Goal: Task Accomplishment & Management: Manage account settings

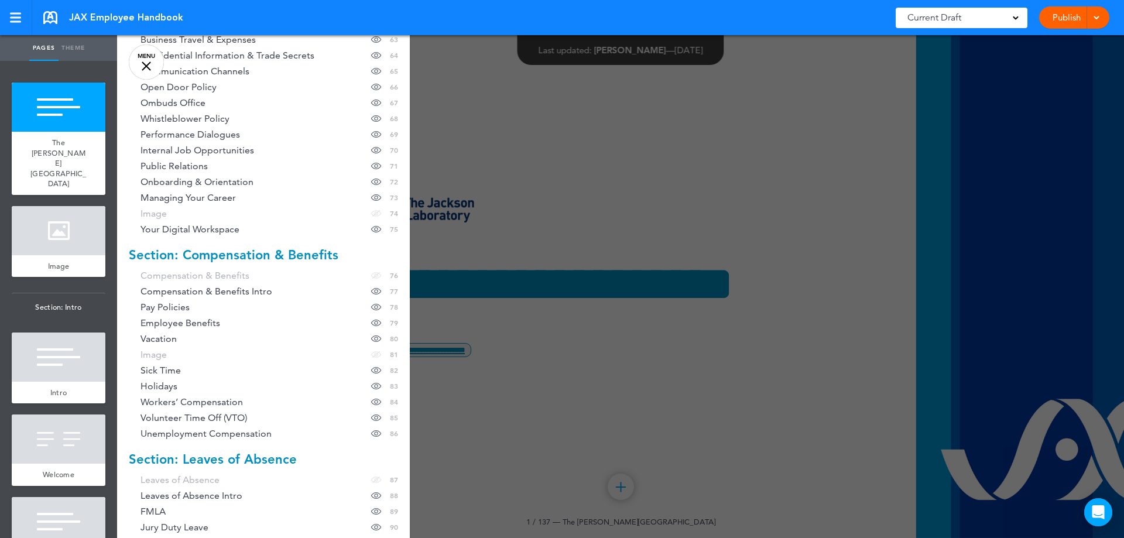
scroll to position [1299, 0]
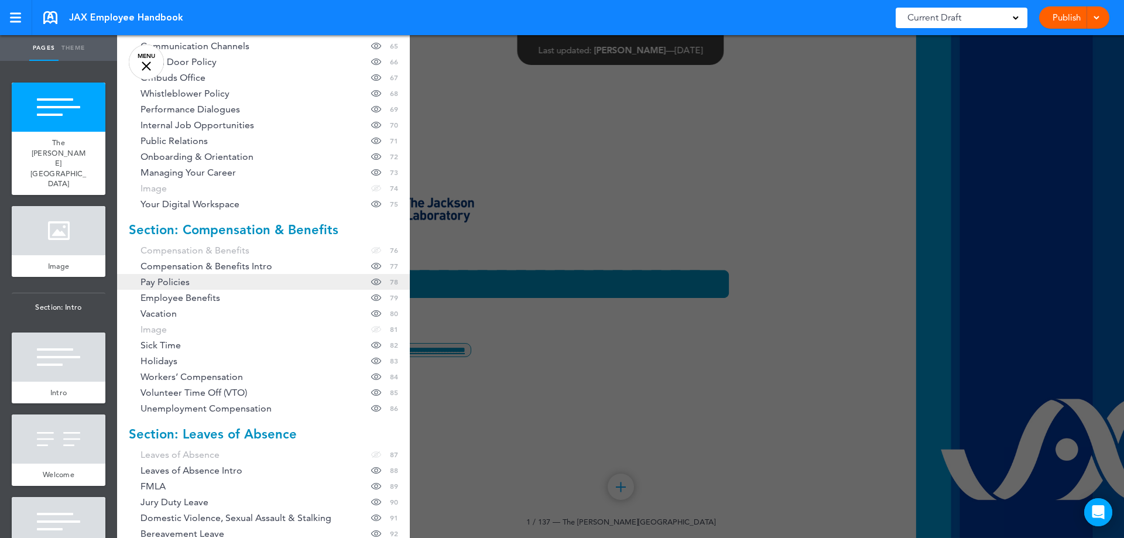
click at [214, 282] on link "Pay Policies Hide page in table of contents 78" at bounding box center [263, 282] width 293 height 16
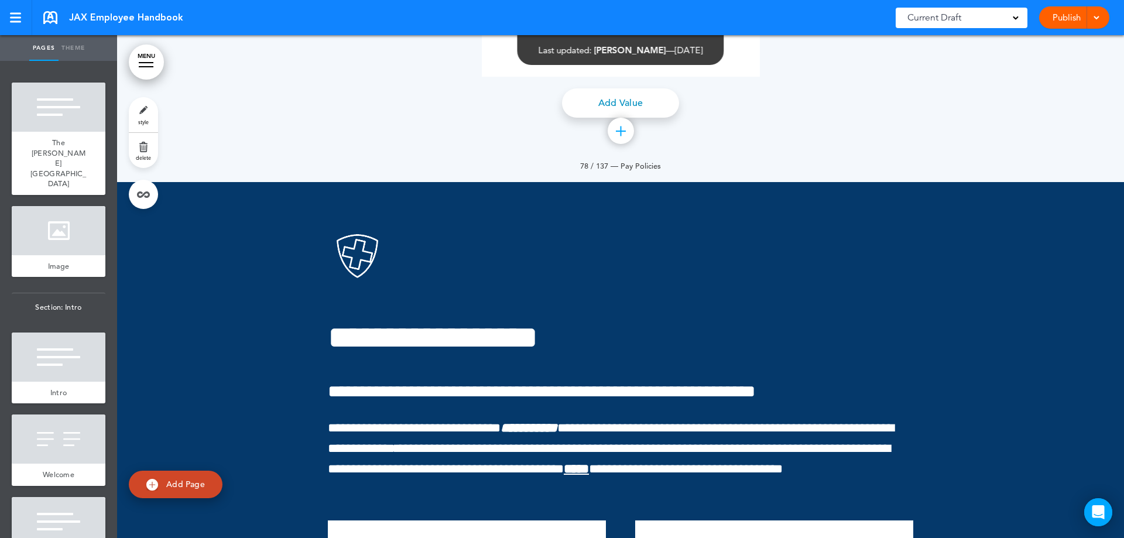
scroll to position [48417, 0]
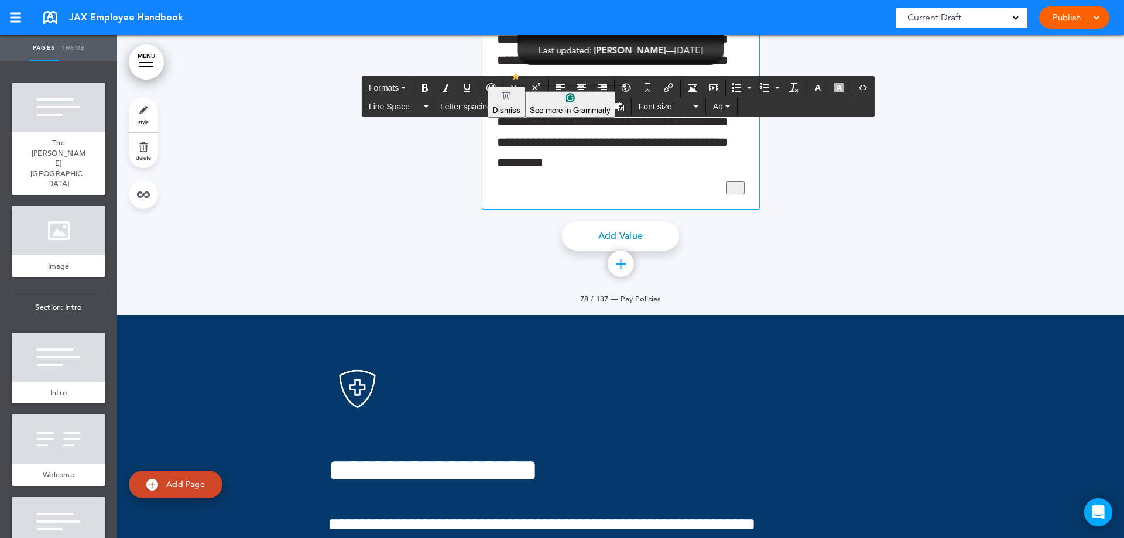
click at [654, 194] on p "**********" at bounding box center [621, 39] width 248 height 309
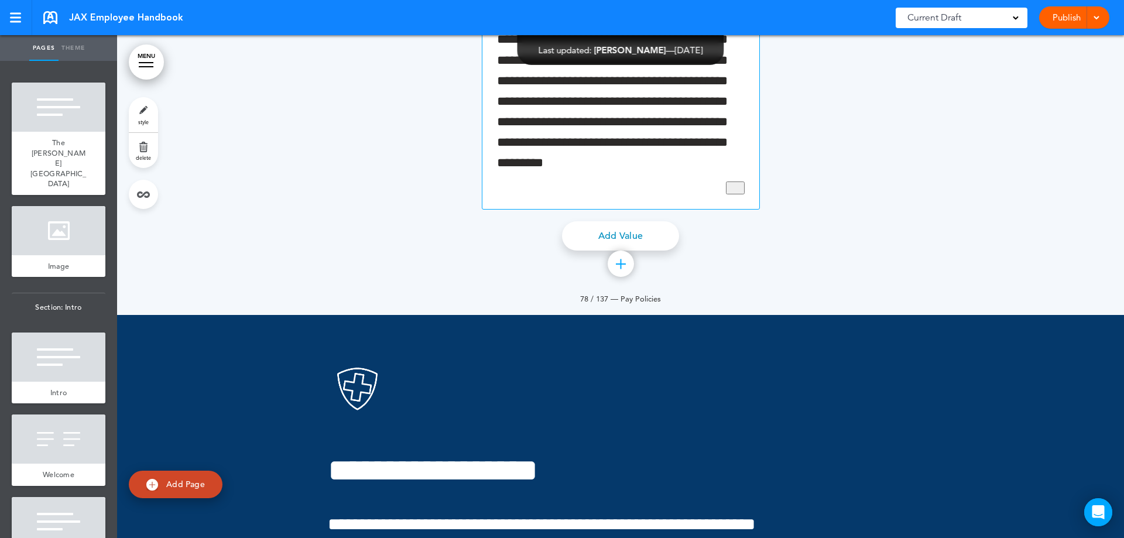
drag, startPoint x: 499, startPoint y: 200, endPoint x: 716, endPoint y: 205, distance: 217.2
click at [716, 205] on div "**********" at bounding box center [621, 39] width 278 height 339
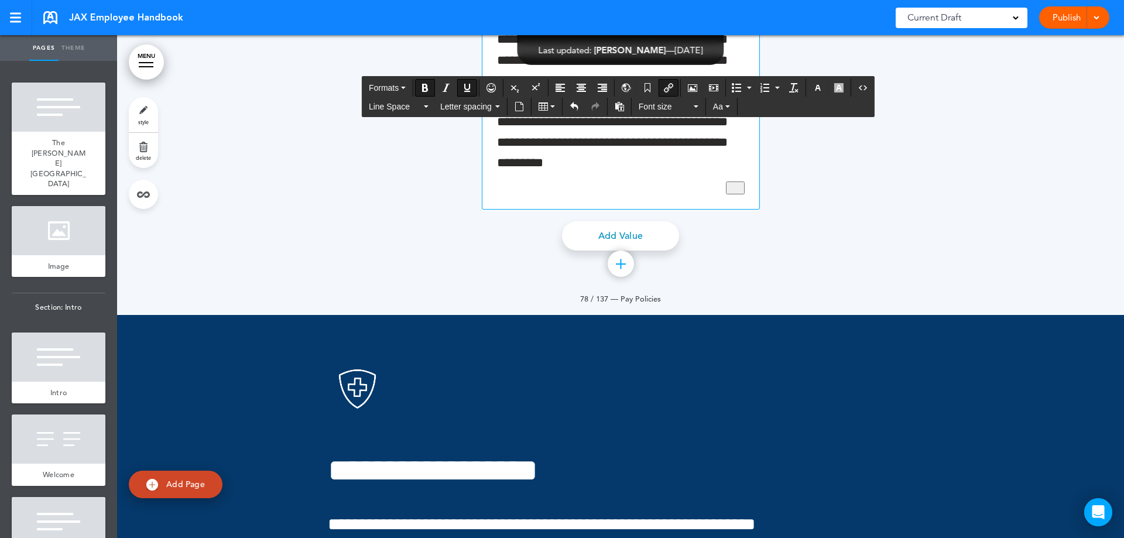
drag, startPoint x: 497, startPoint y: 201, endPoint x: 715, endPoint y: 203, distance: 218.3
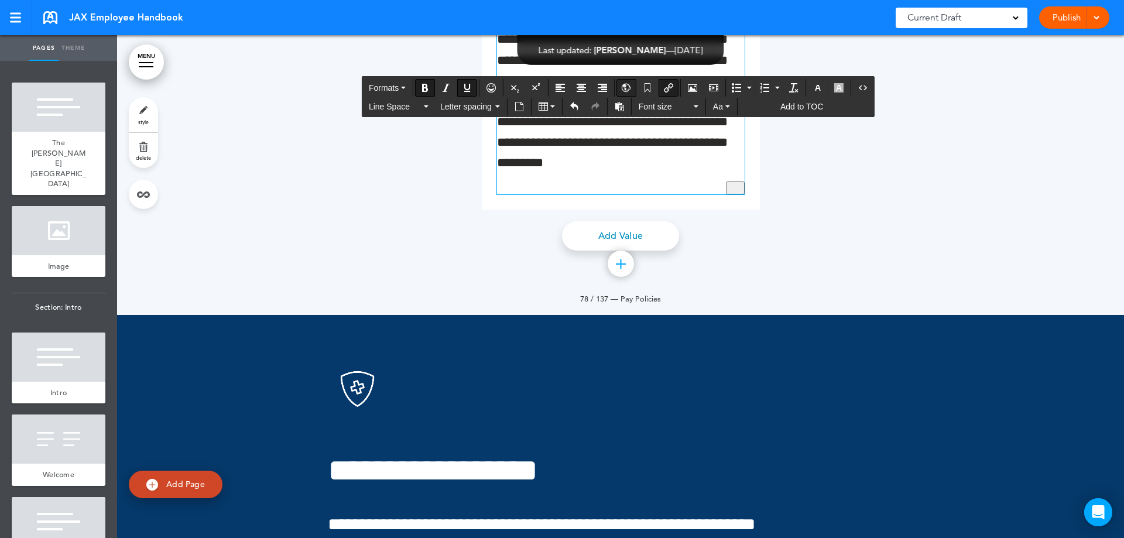
click at [626, 84] on icon "Insert/Edit global anchor link" at bounding box center [625, 87] width 9 height 9
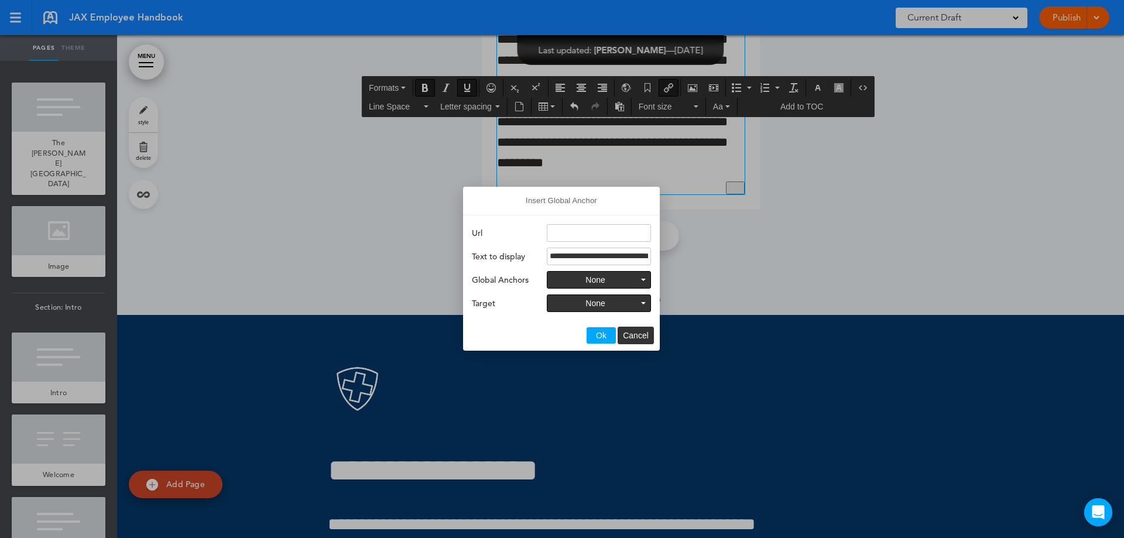
click at [647, 86] on div at bounding box center [562, 269] width 1124 height 538
click at [608, 332] on button "Ok" at bounding box center [600, 335] width 29 height 16
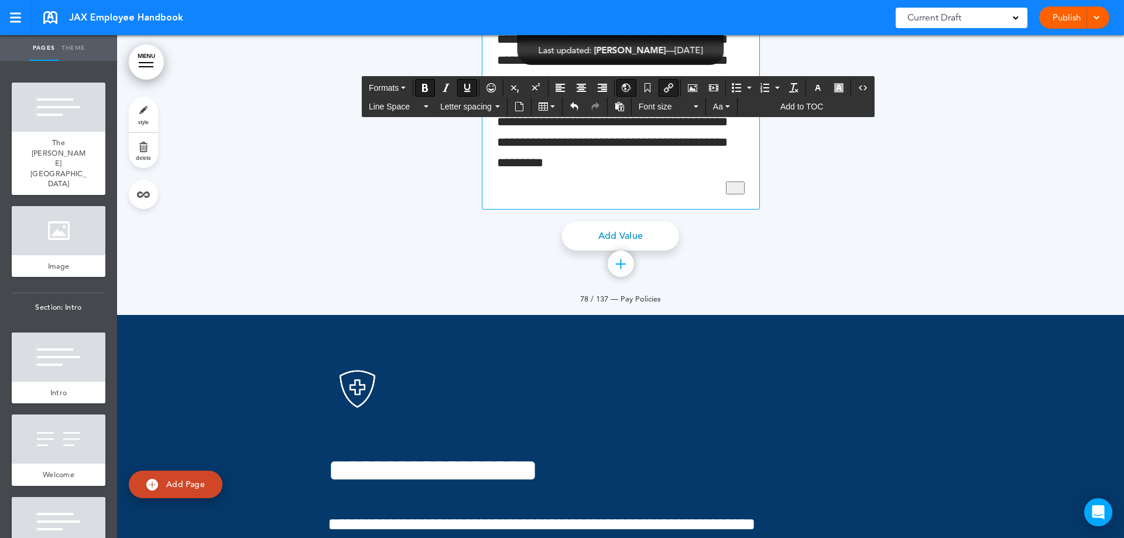
drag, startPoint x: 498, startPoint y: 206, endPoint x: 715, endPoint y: 209, distance: 216.5
click at [648, 88] on icon "Anchor" at bounding box center [647, 87] width 9 height 9
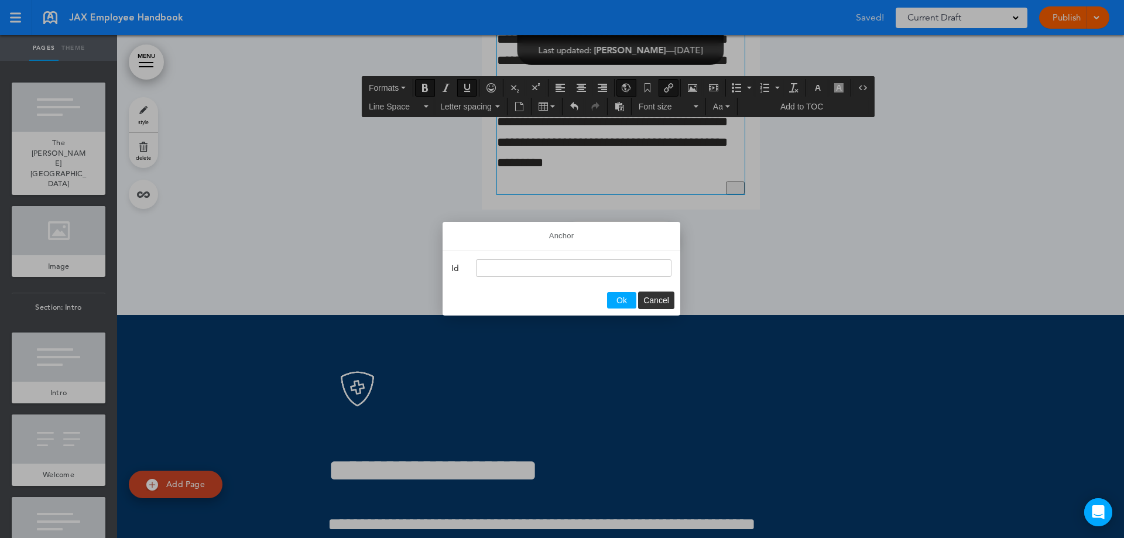
click at [667, 86] on div at bounding box center [562, 269] width 1124 height 538
click at [620, 304] on span "Ok" at bounding box center [621, 300] width 11 height 9
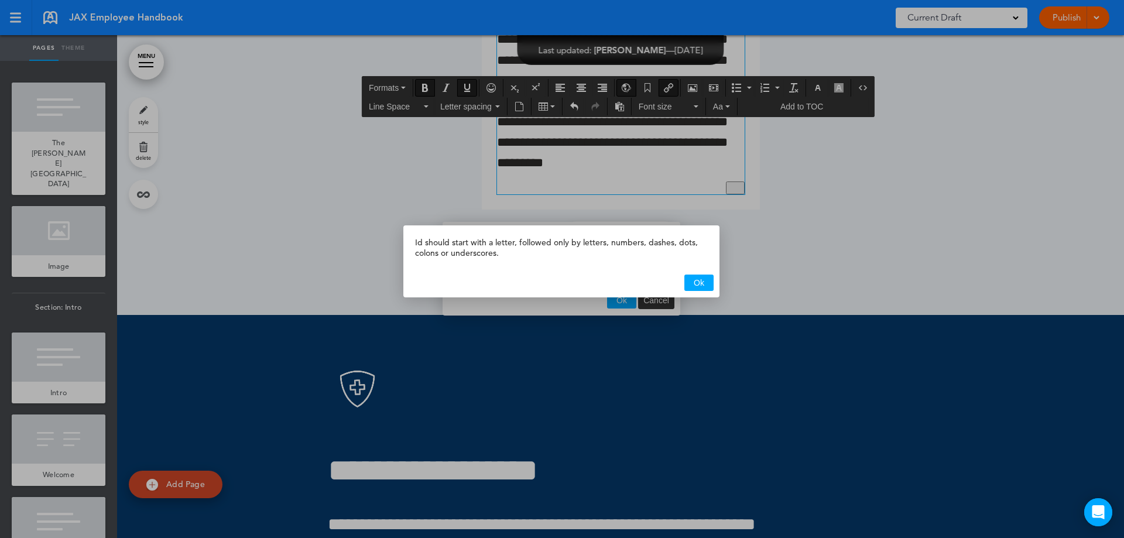
click at [699, 280] on span "Ok" at bounding box center [698, 282] width 11 height 9
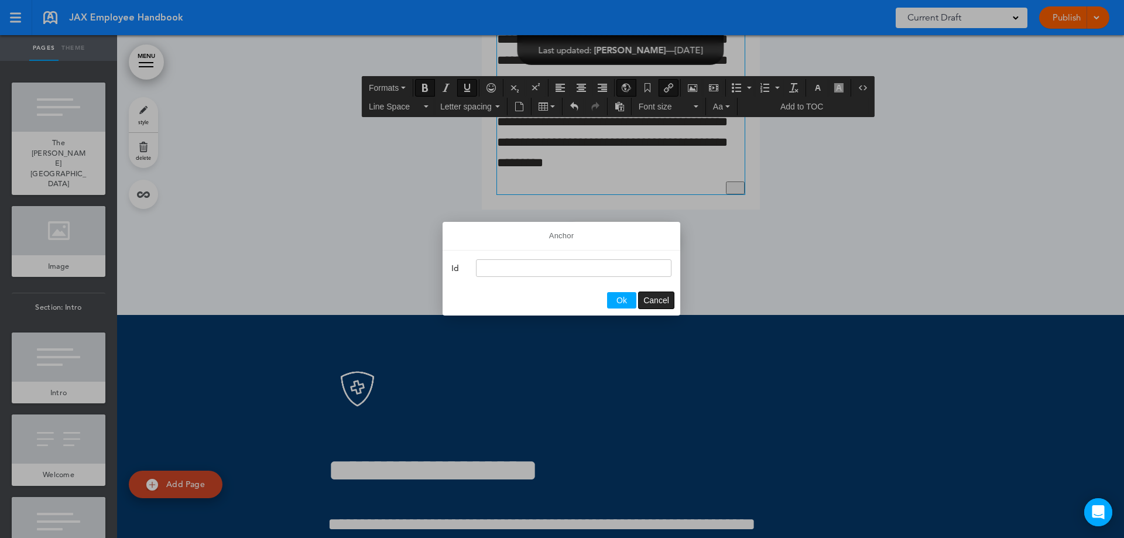
click at [657, 301] on span "Cancel" at bounding box center [656, 300] width 26 height 9
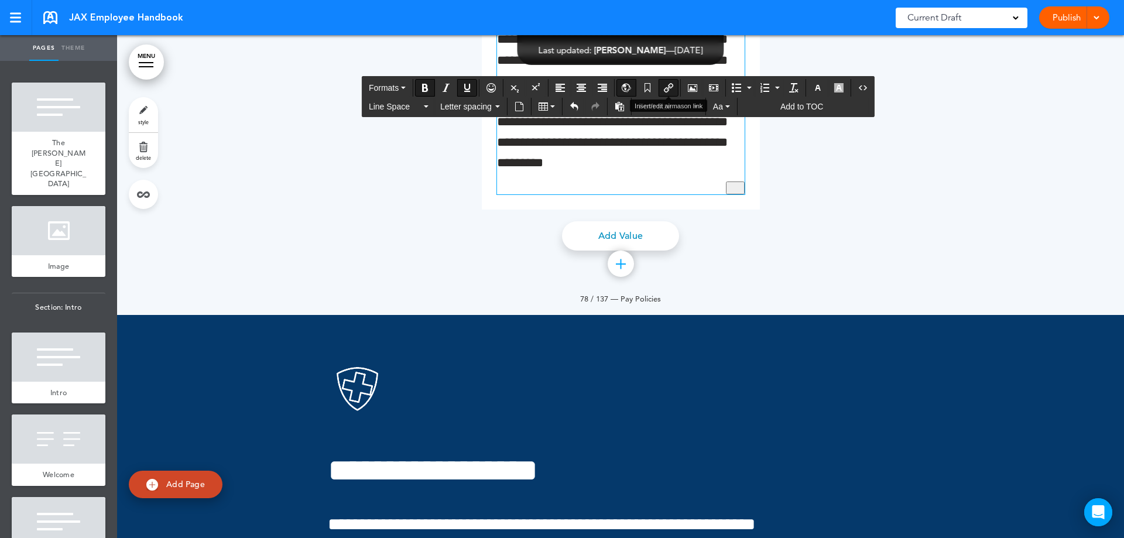
click at [668, 87] on icon "Insert/edit airmason link" at bounding box center [668, 87] width 9 height 9
type input "**********"
type input "*"
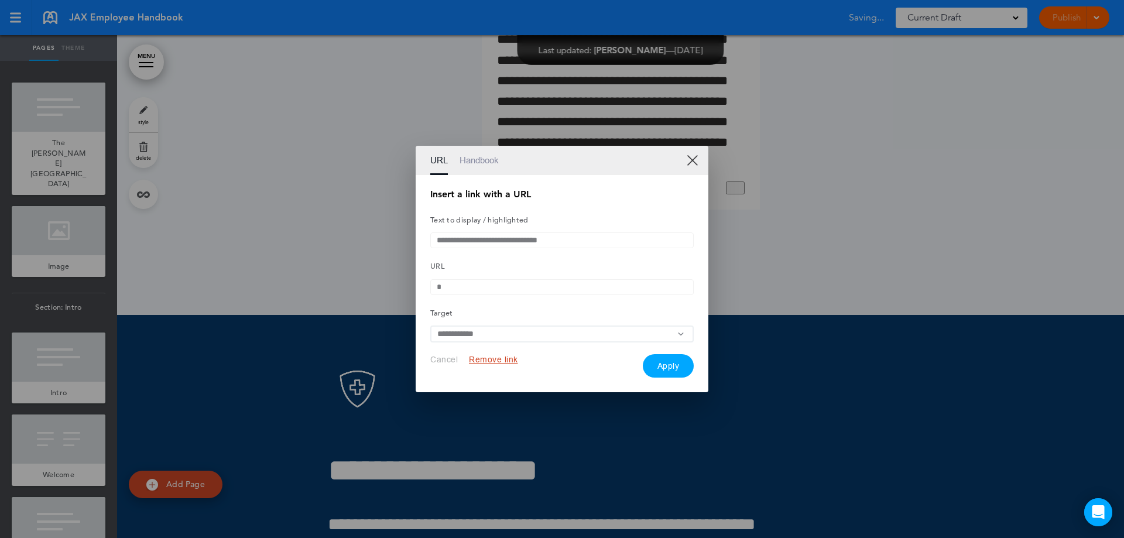
click at [492, 365] on button "Remove link" at bounding box center [493, 359] width 49 height 11
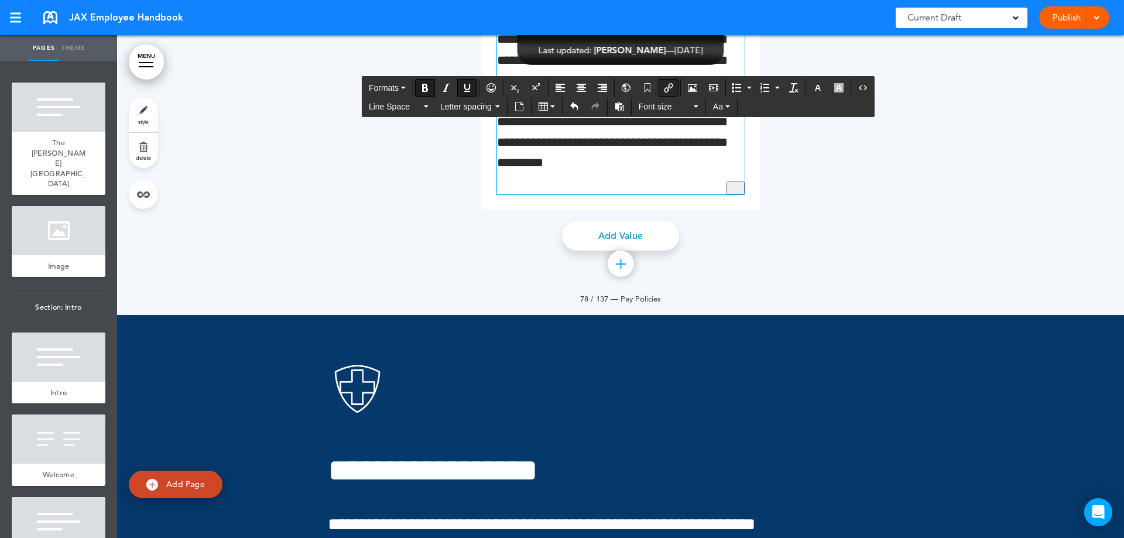
click at [668, 82] on button "Insert/edit airmason link" at bounding box center [668, 88] width 19 height 16
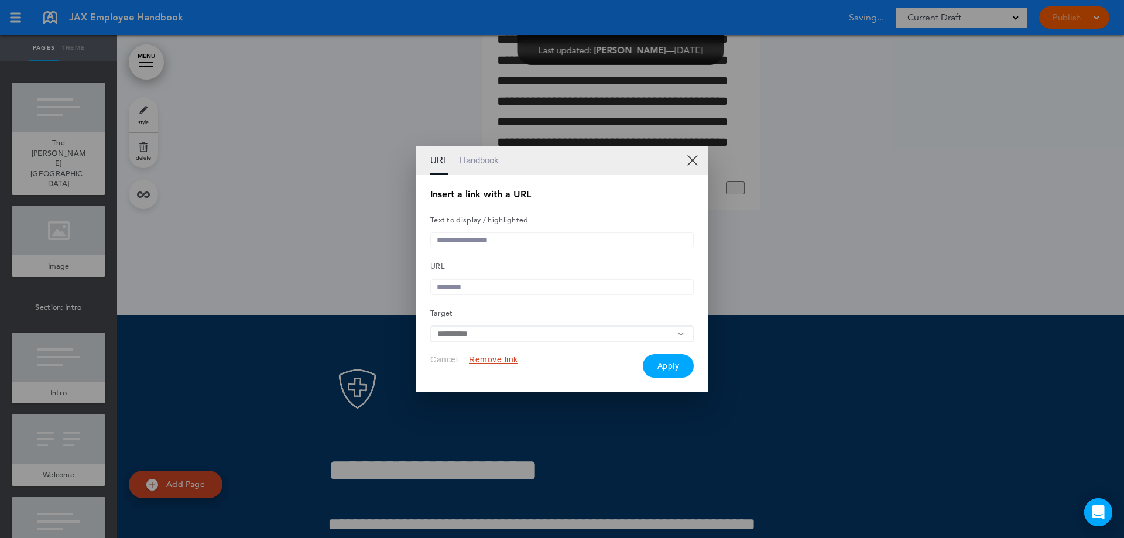
click at [492, 361] on button "Remove link" at bounding box center [493, 359] width 49 height 11
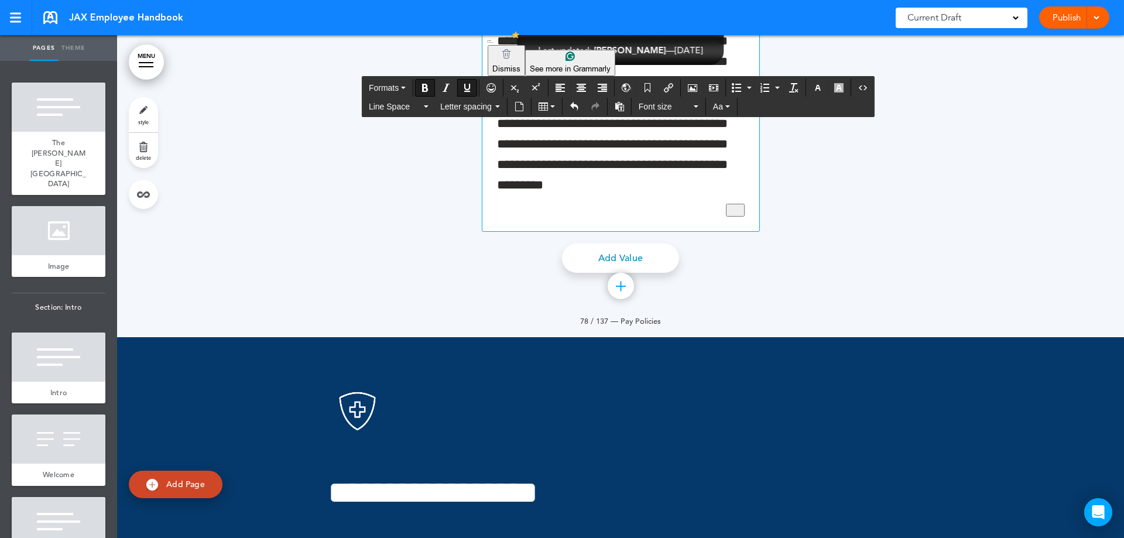
scroll to position [48382, 0]
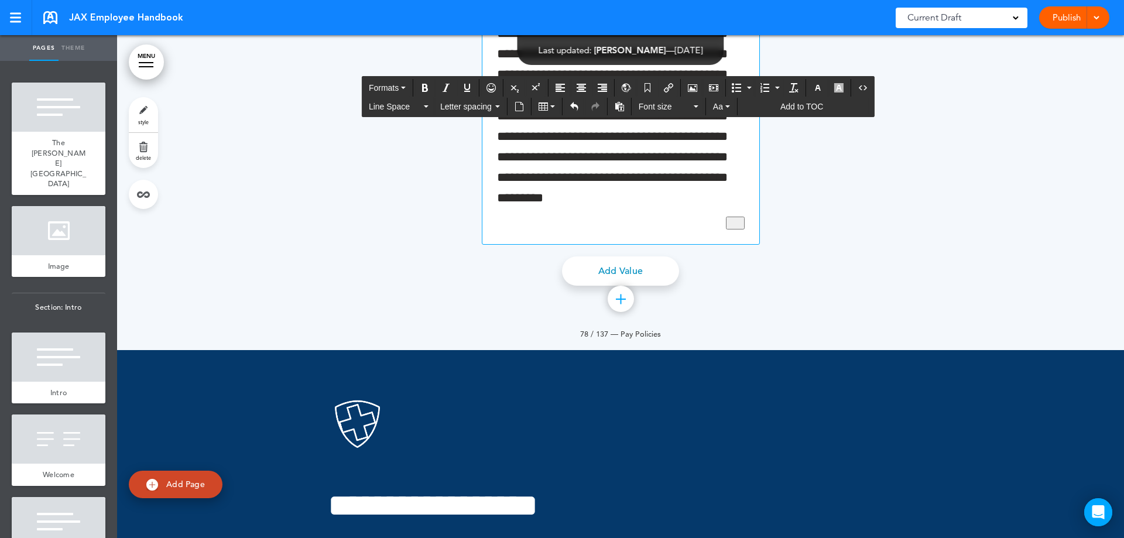
drag, startPoint x: 631, startPoint y: 300, endPoint x: 638, endPoint y: 299, distance: 7.6
click at [638, 229] on p "**********" at bounding box center [621, 74] width 248 height 309
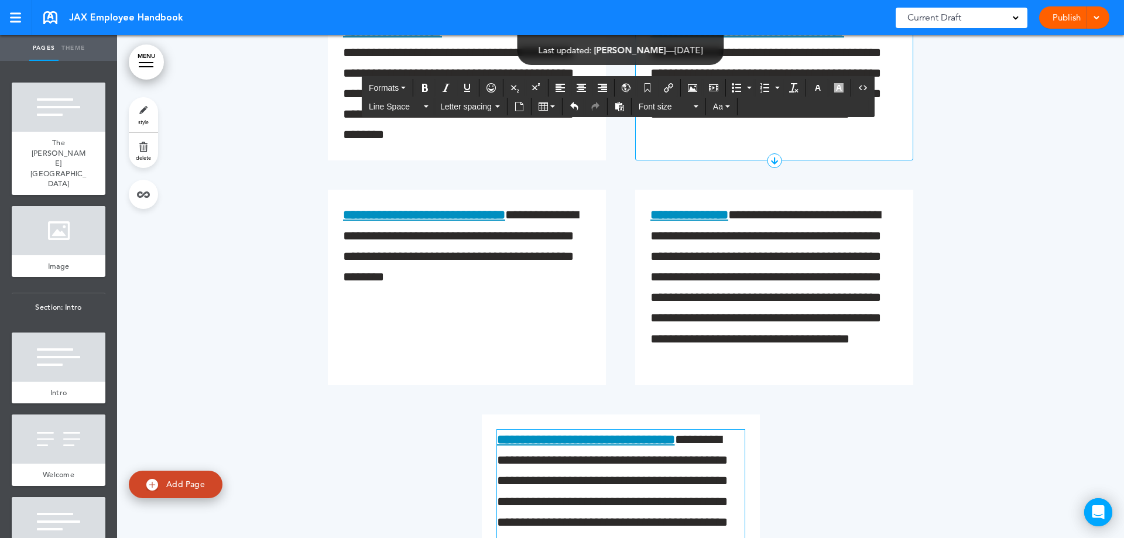
scroll to position [47820, 0]
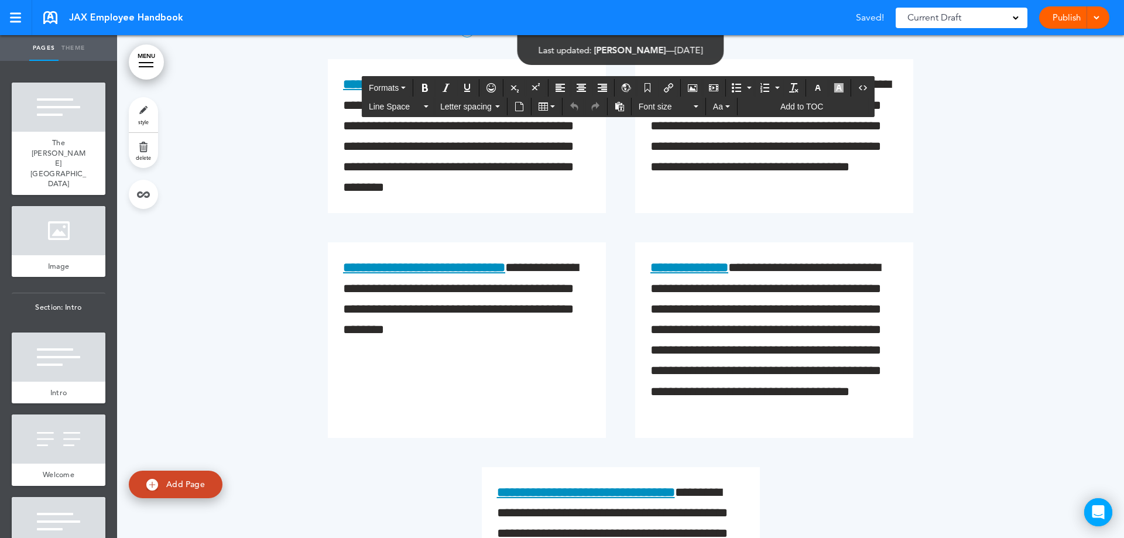
drag, startPoint x: 344, startPoint y: 270, endPoint x: 446, endPoint y: 273, distance: 102.4
click at [551, 306] on html "Checking url availability This handbook [GEOGRAPHIC_DATA] Settings Signatures C…" at bounding box center [562, 269] width 1124 height 538
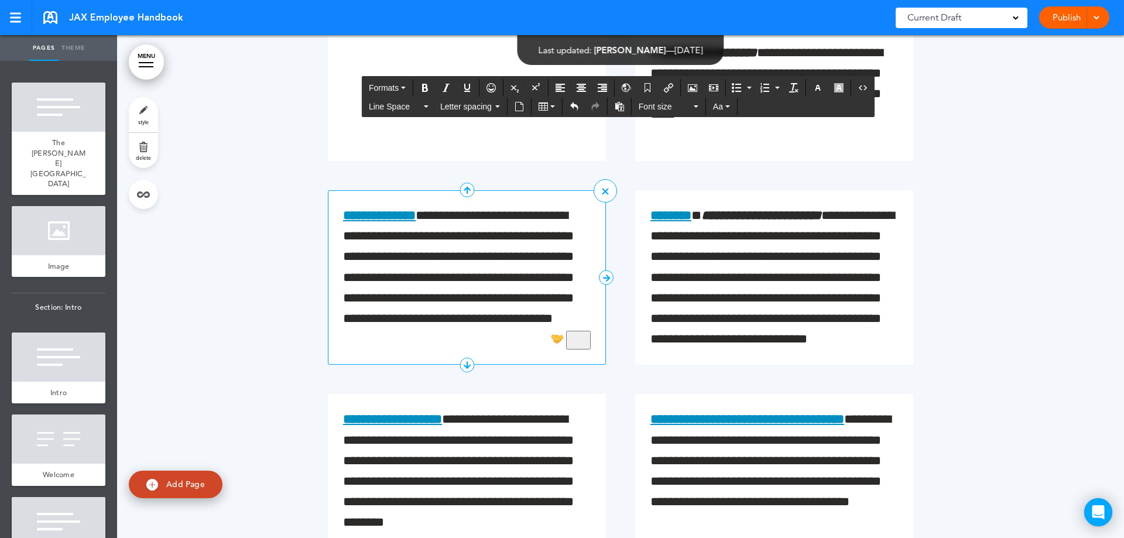
scroll to position [47469, 0]
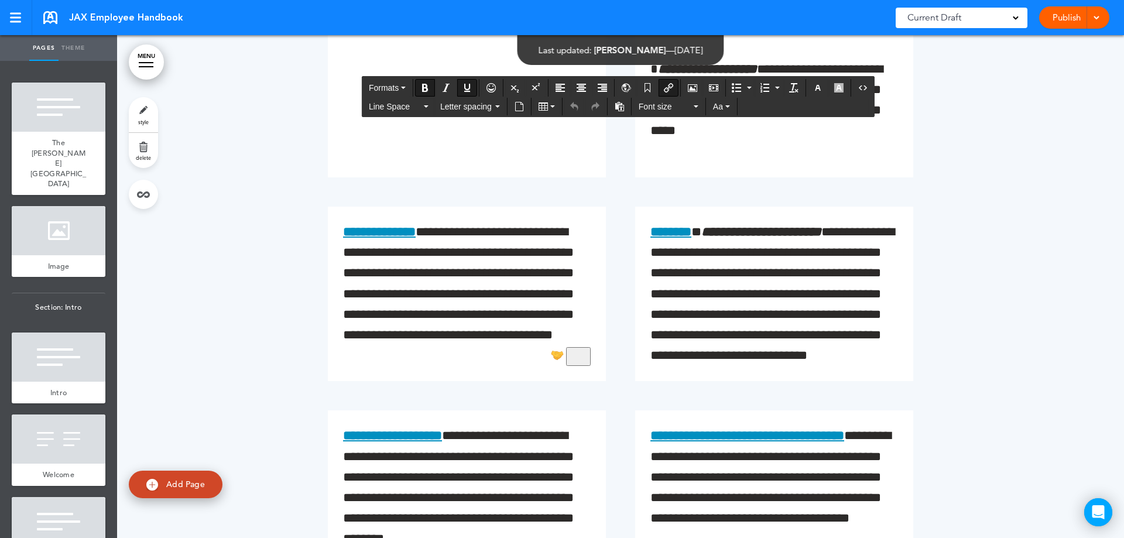
click at [1066, 15] on div "Publish Publish Preview Draft" at bounding box center [1074, 17] width 70 height 22
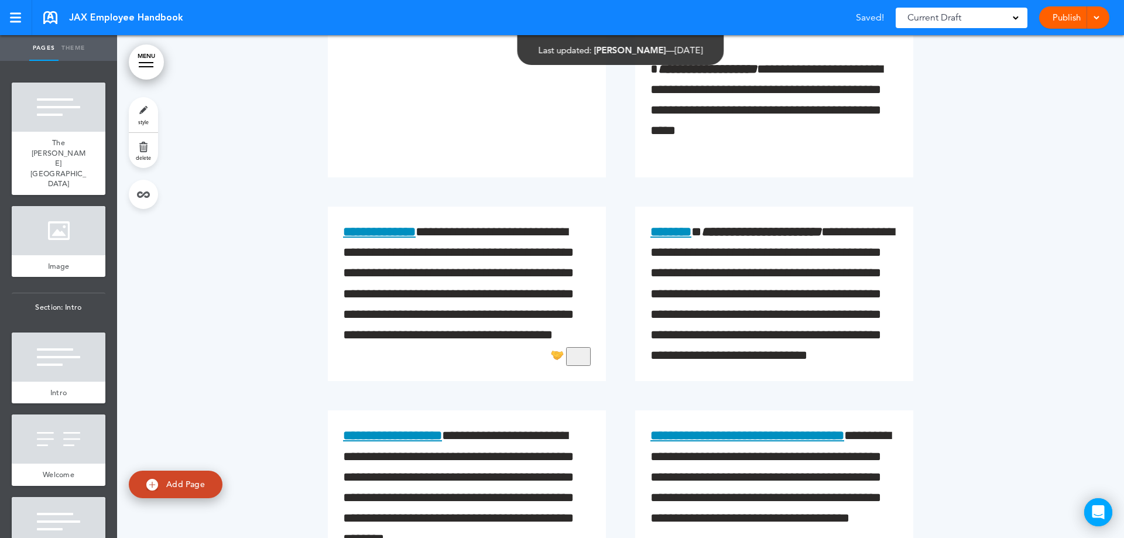
click at [1093, 19] on span at bounding box center [1096, 17] width 8 height 8
click at [1045, 44] on li "Publish" at bounding box center [1056, 44] width 104 height 26
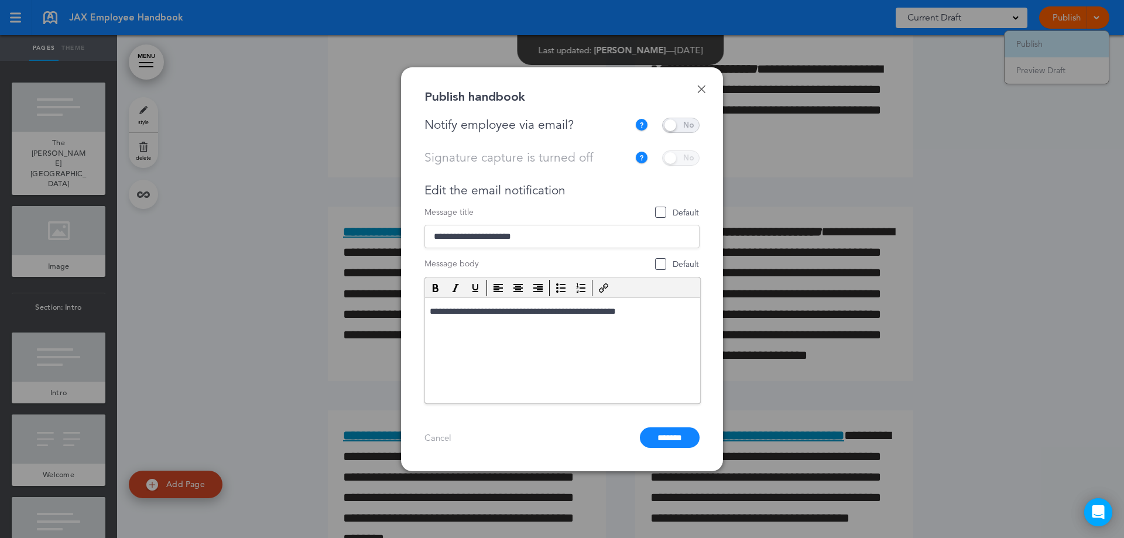
scroll to position [0, 0]
click at [676, 123] on span at bounding box center [680, 125] width 37 height 15
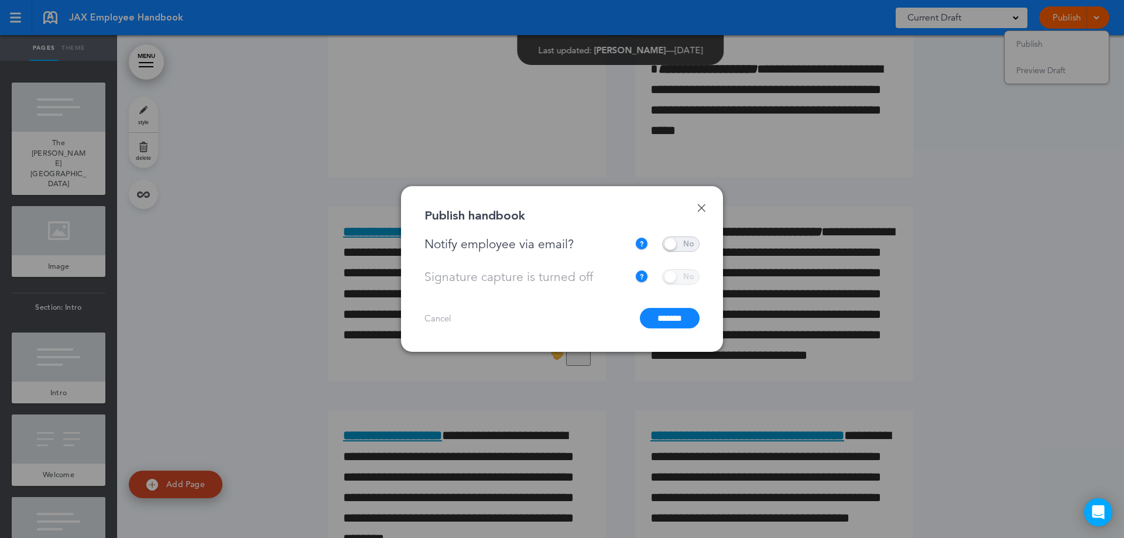
click at [676, 313] on input "*******" at bounding box center [670, 318] width 60 height 20
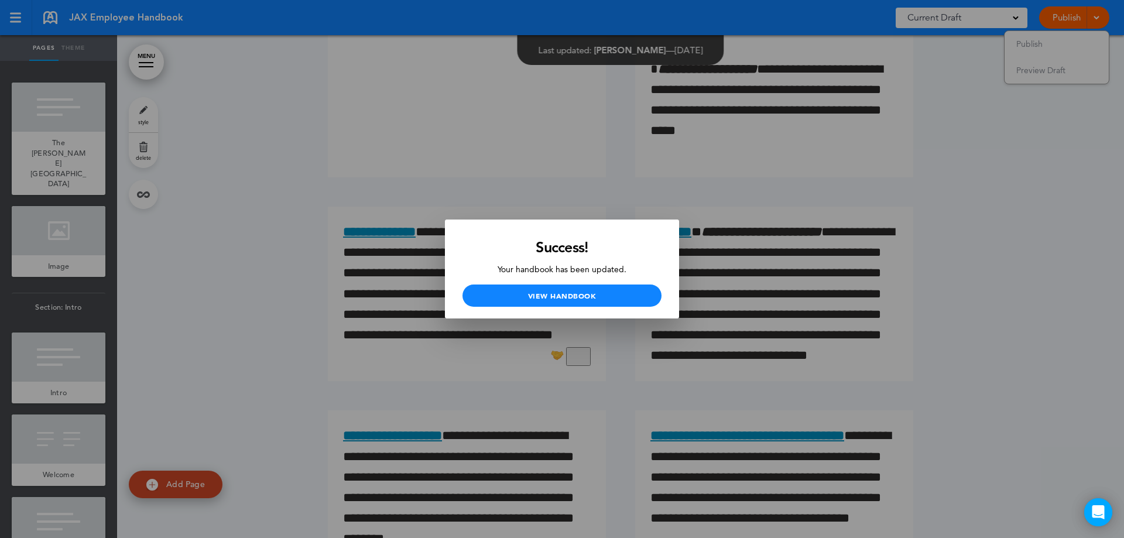
click at [997, 266] on div at bounding box center [562, 269] width 1124 height 538
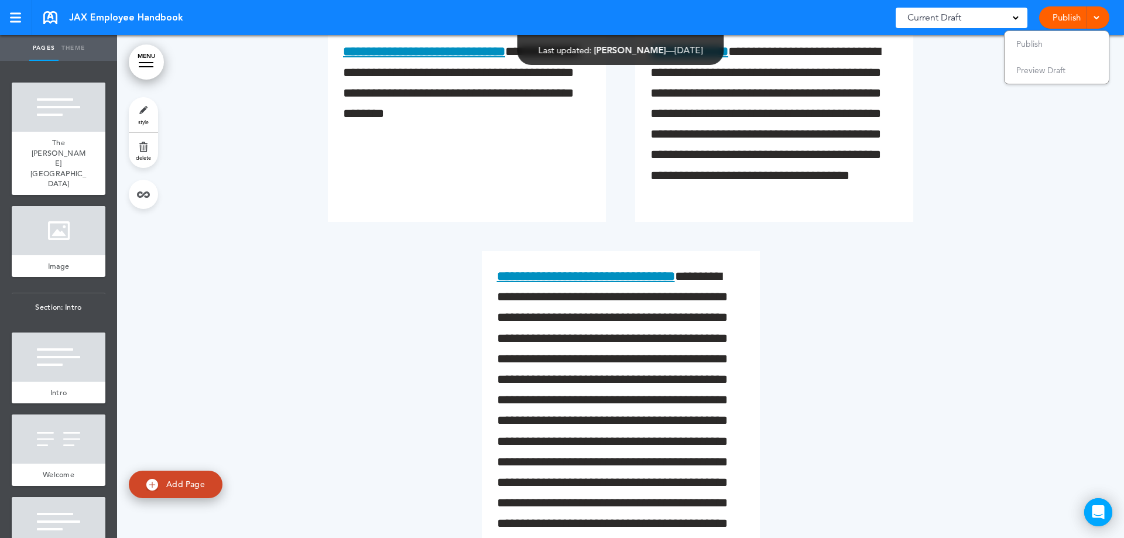
scroll to position [48049, 0]
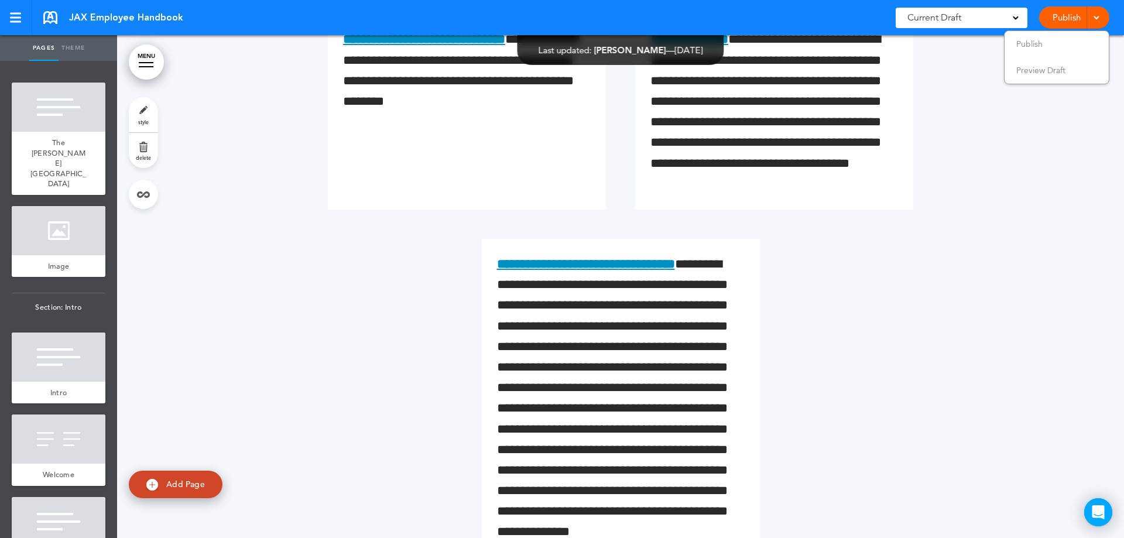
click at [147, 62] on div at bounding box center [146, 62] width 15 height 1
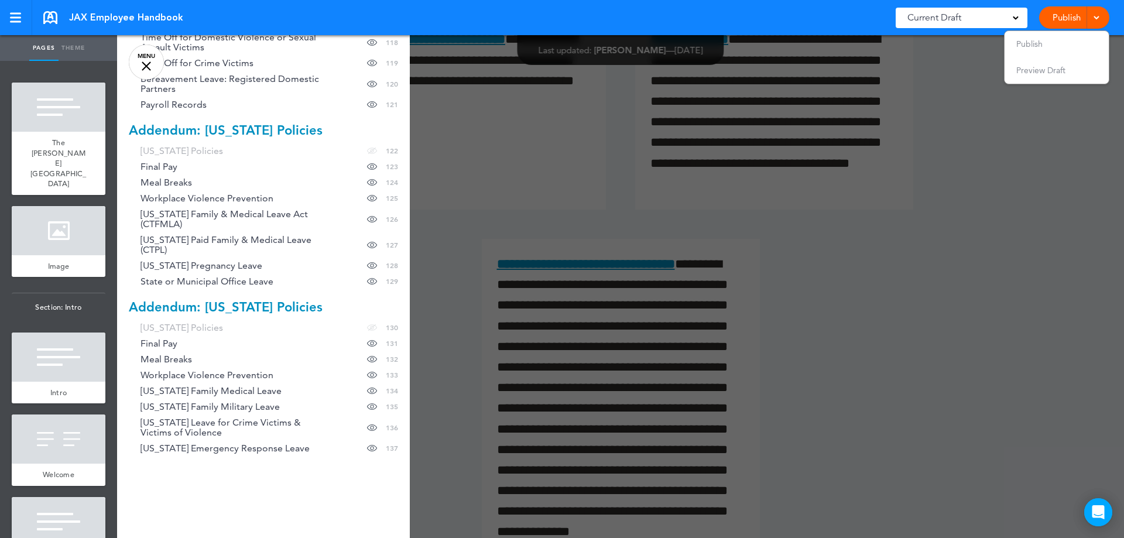
scroll to position [2423, 0]
click at [211, 359] on div "Cancel Reorder ? Move or rearrange pages easily by selecting whole sections or …" at bounding box center [263, 304] width 293 height 538
click at [156, 299] on span "Addendum: [US_STATE] Policies" at bounding box center [226, 307] width 194 height 16
click at [158, 299] on span "Addendum: [US_STATE] Policies" at bounding box center [226, 307] width 194 height 16
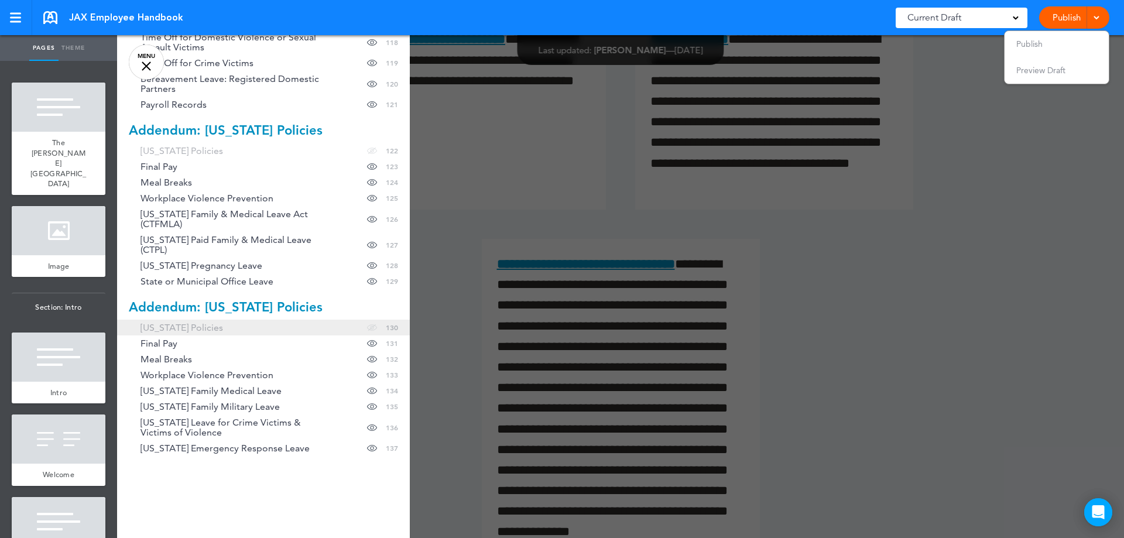
click at [200, 322] on span "[US_STATE] Policies" at bounding box center [181, 327] width 83 height 10
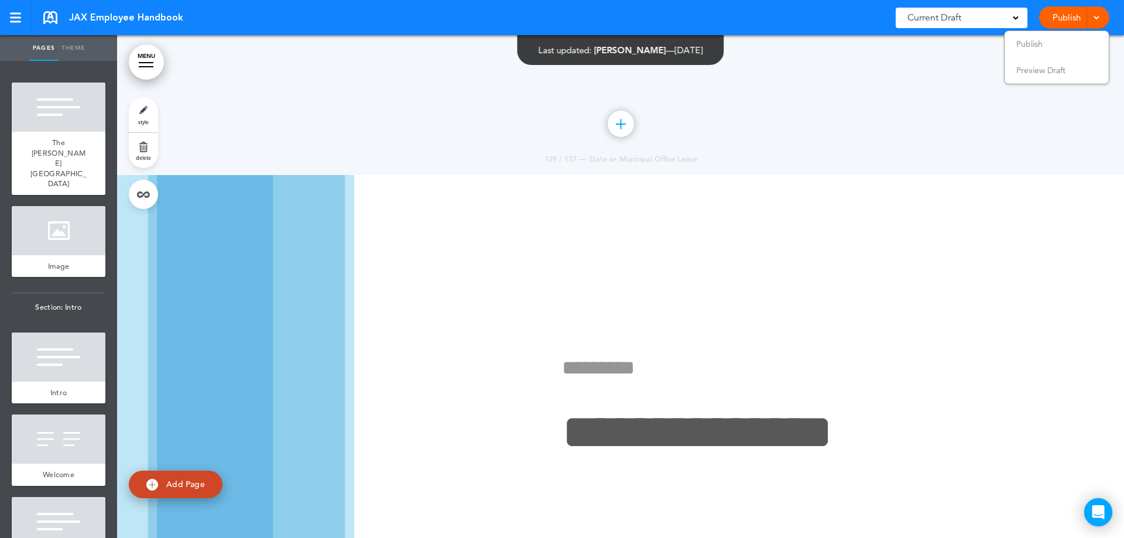
scroll to position [76047, 0]
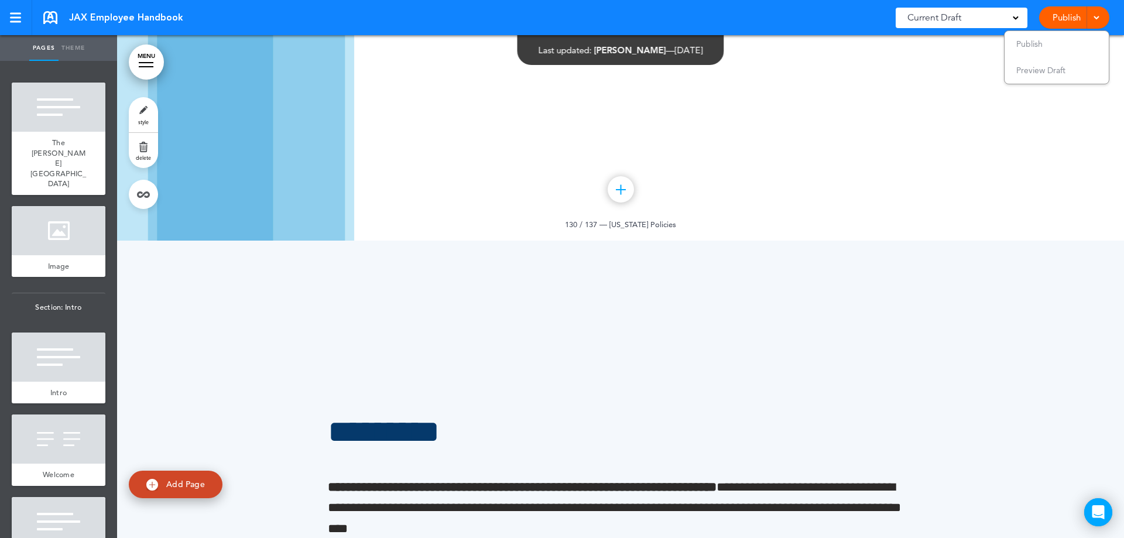
click at [143, 114] on link "style" at bounding box center [143, 114] width 29 height 35
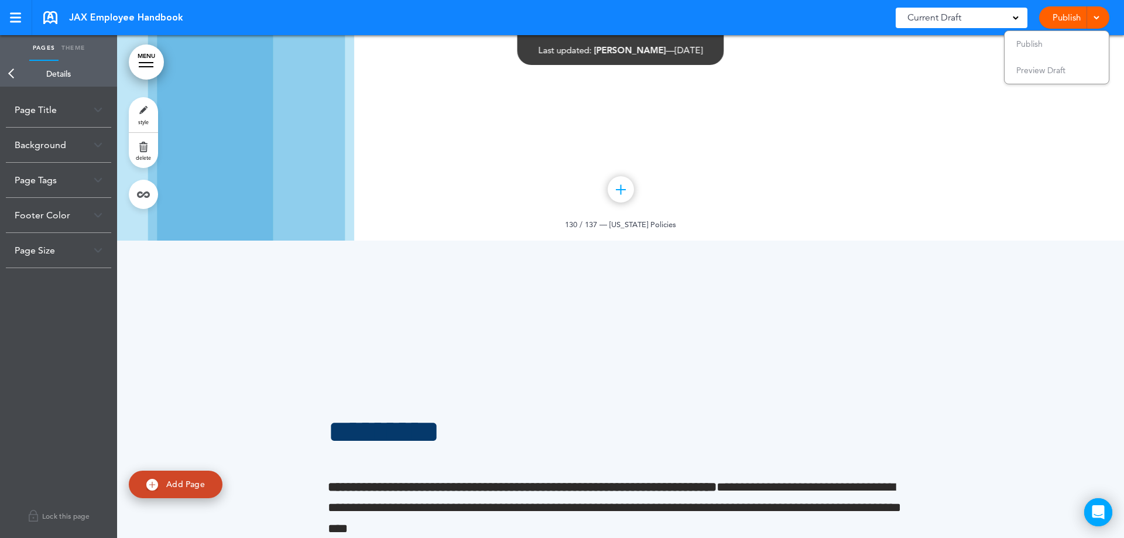
click at [8, 68] on link "Back" at bounding box center [11, 74] width 23 height 26
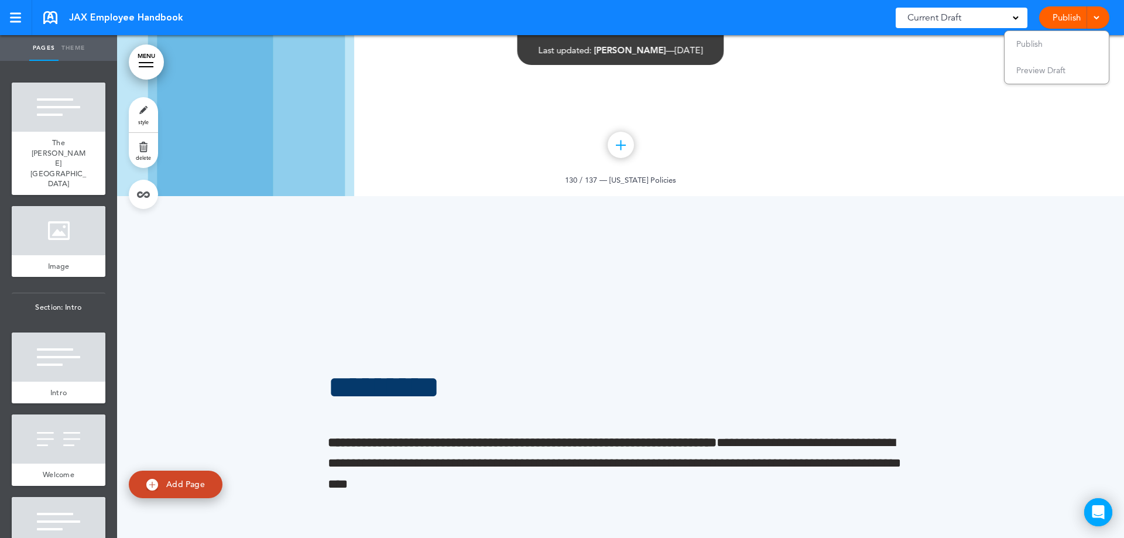
scroll to position [76082, 0]
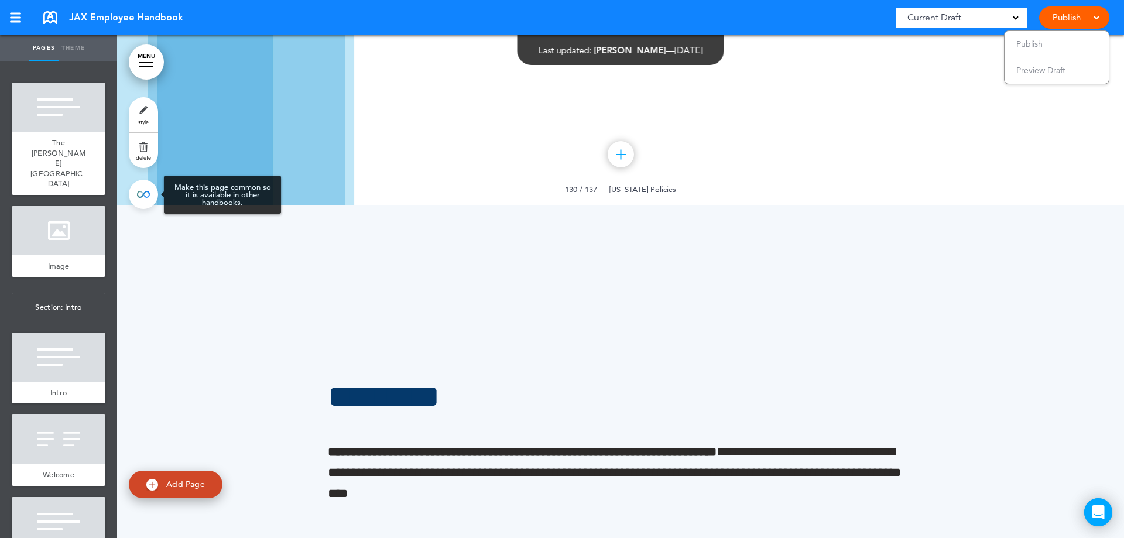
click at [143, 194] on link at bounding box center [143, 194] width 29 height 29
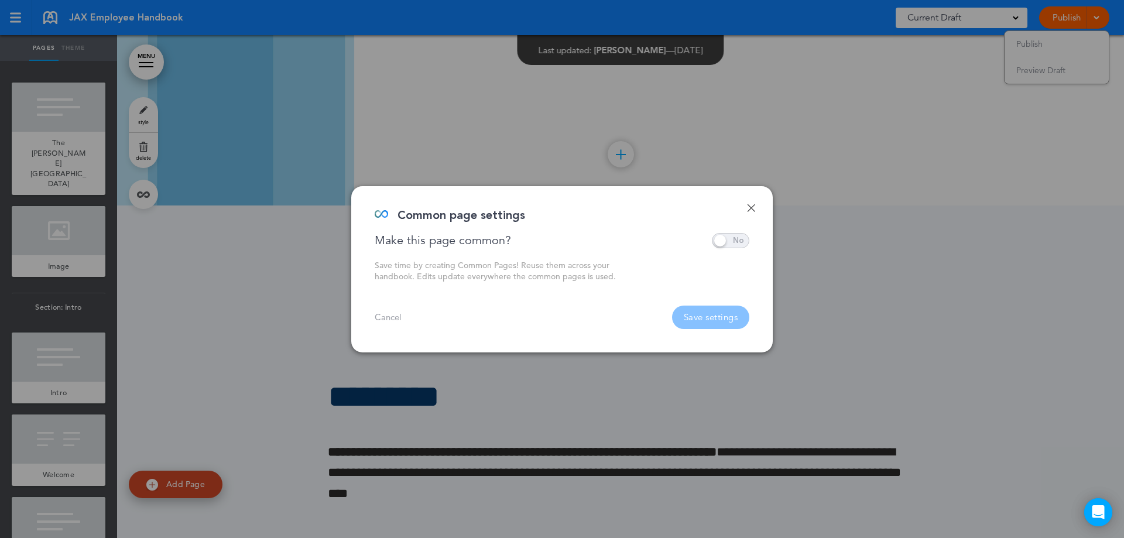
click at [718, 243] on span at bounding box center [730, 240] width 37 height 15
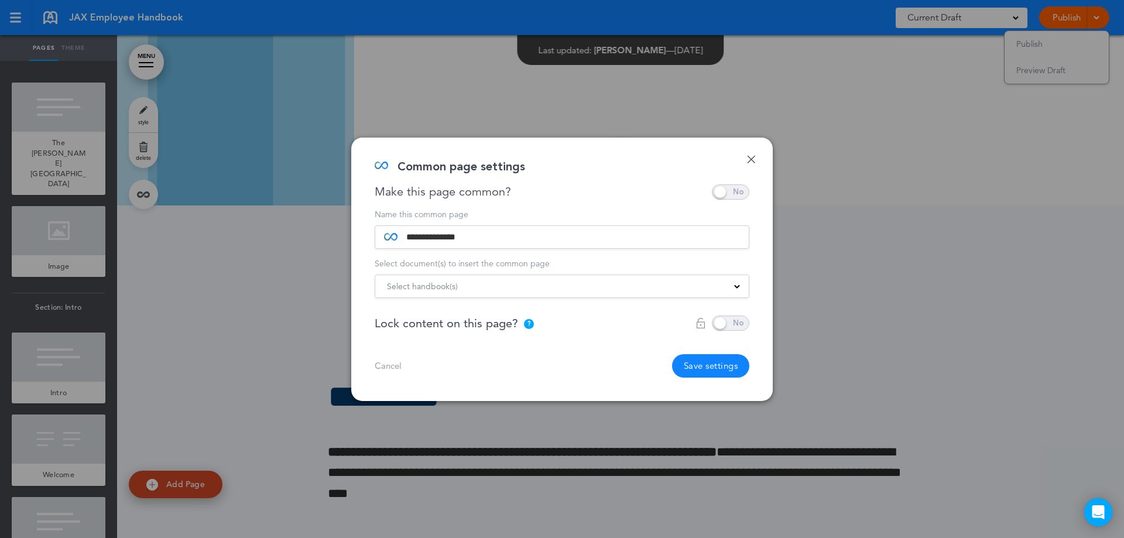
click at [508, 280] on div "Select handbook(s)" at bounding box center [561, 286] width 373 height 13
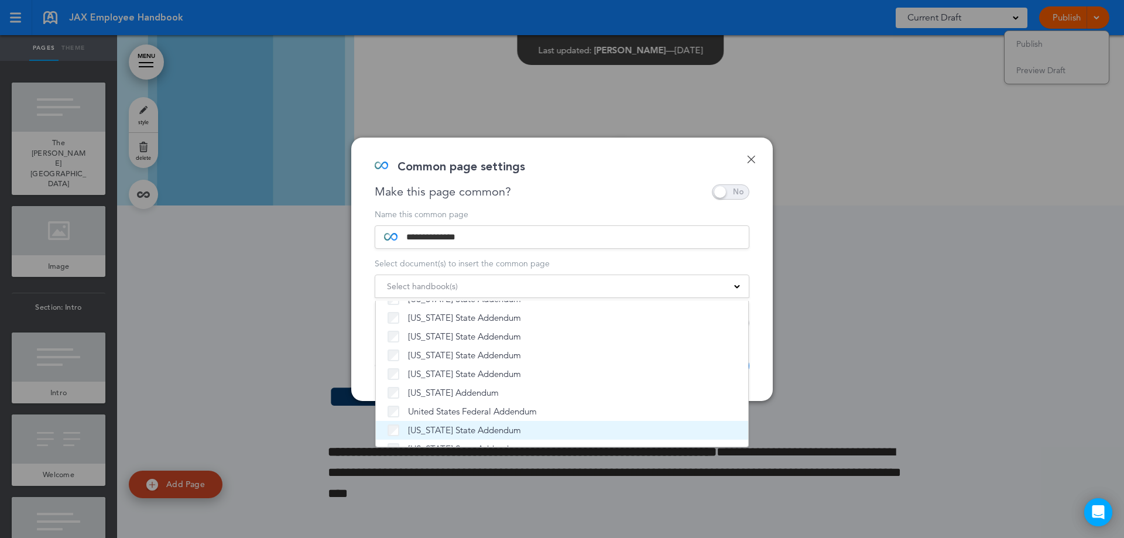
scroll to position [106, 0]
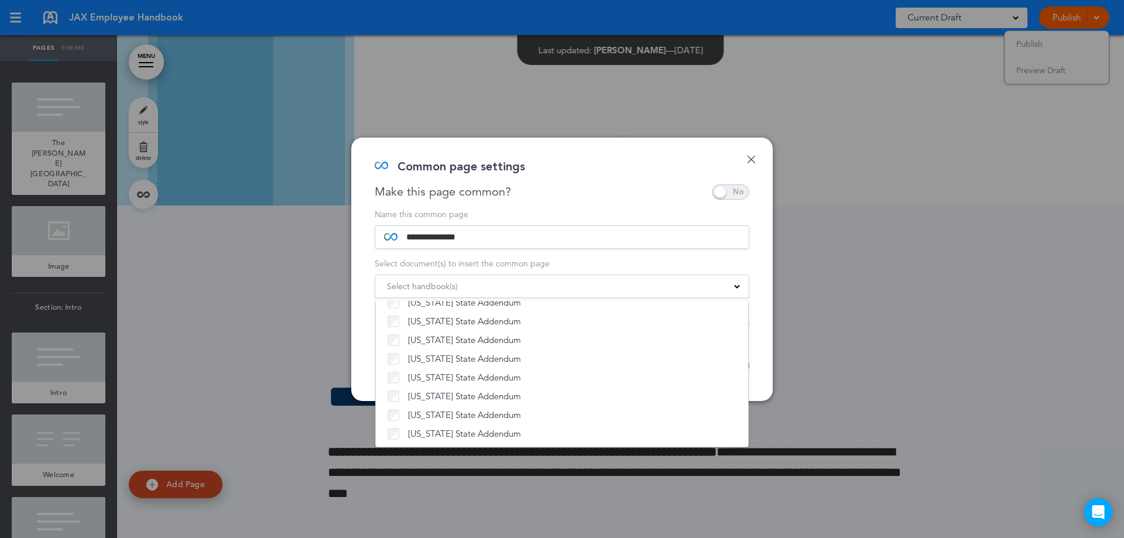
click at [759, 349] on div "**********" at bounding box center [561, 269] width 421 height 263
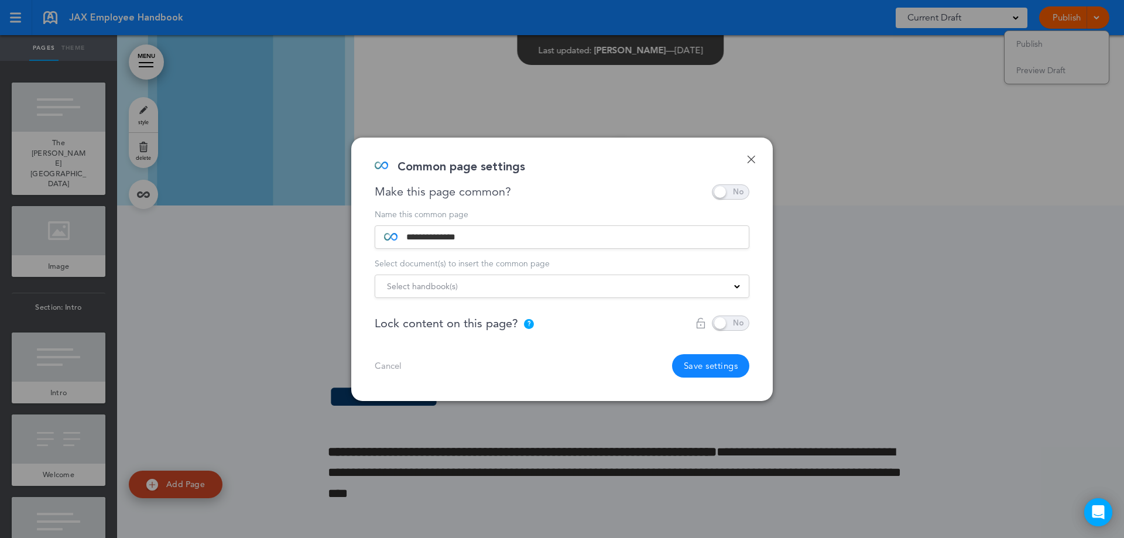
click at [534, 284] on div "Select handbook(s)" at bounding box center [561, 286] width 373 height 13
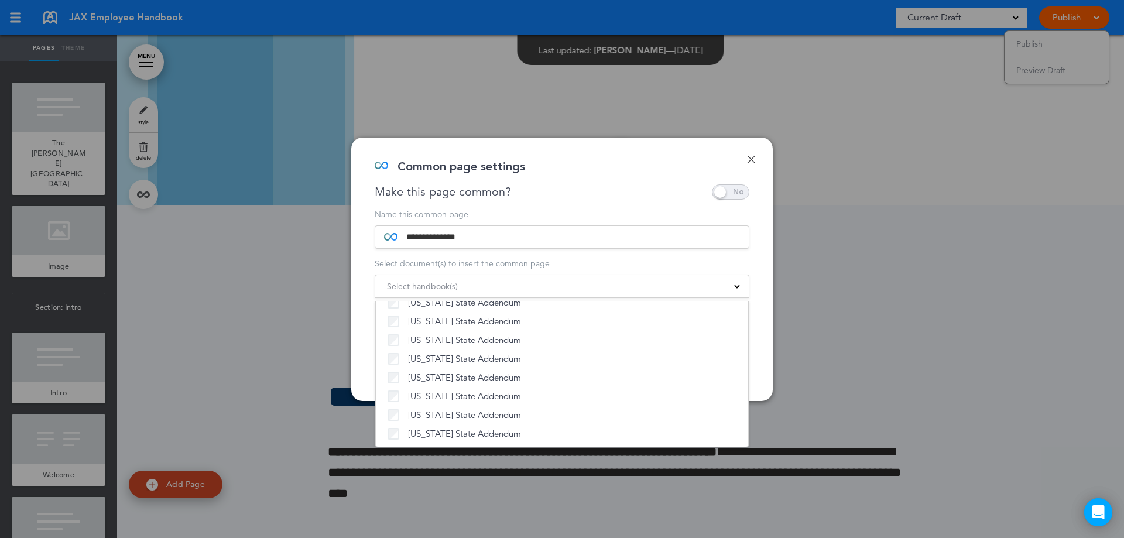
click at [760, 291] on div "**********" at bounding box center [561, 269] width 421 height 263
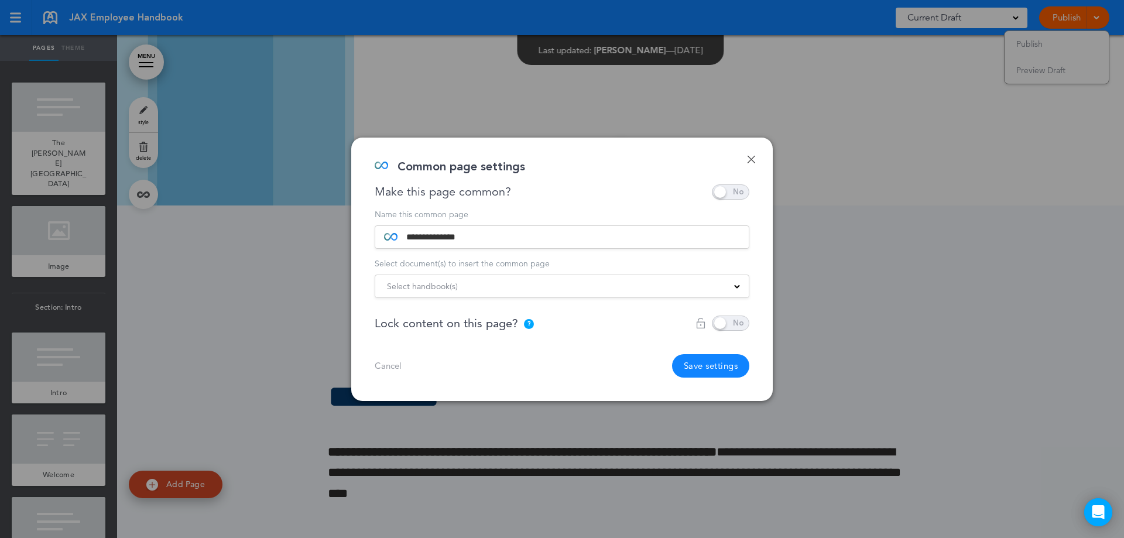
click at [693, 360] on button "Save settings" at bounding box center [711, 365] width 78 height 23
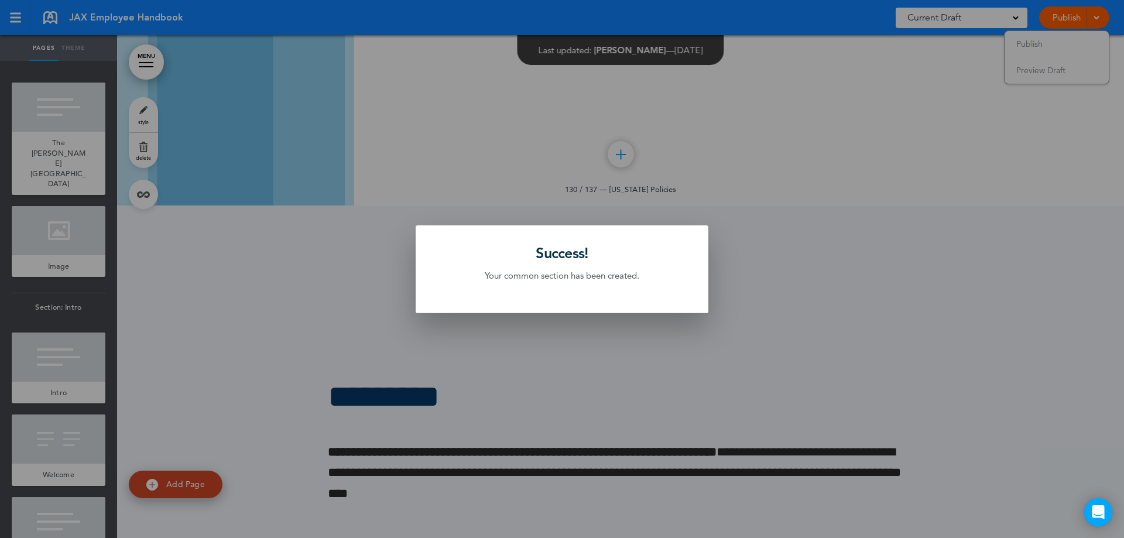
click at [510, 393] on div at bounding box center [562, 269] width 1124 height 538
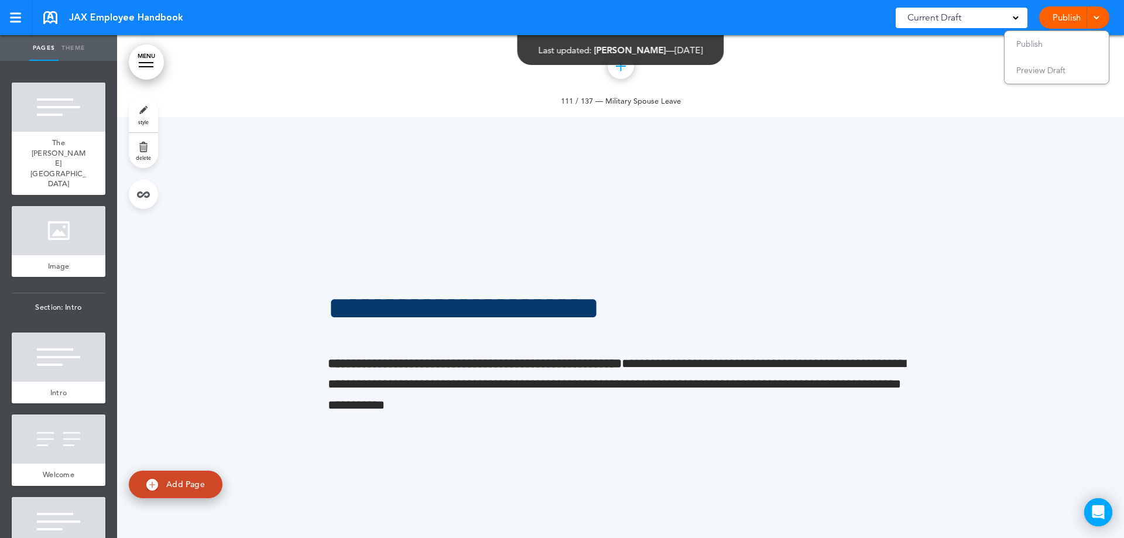
scroll to position [66628, 0]
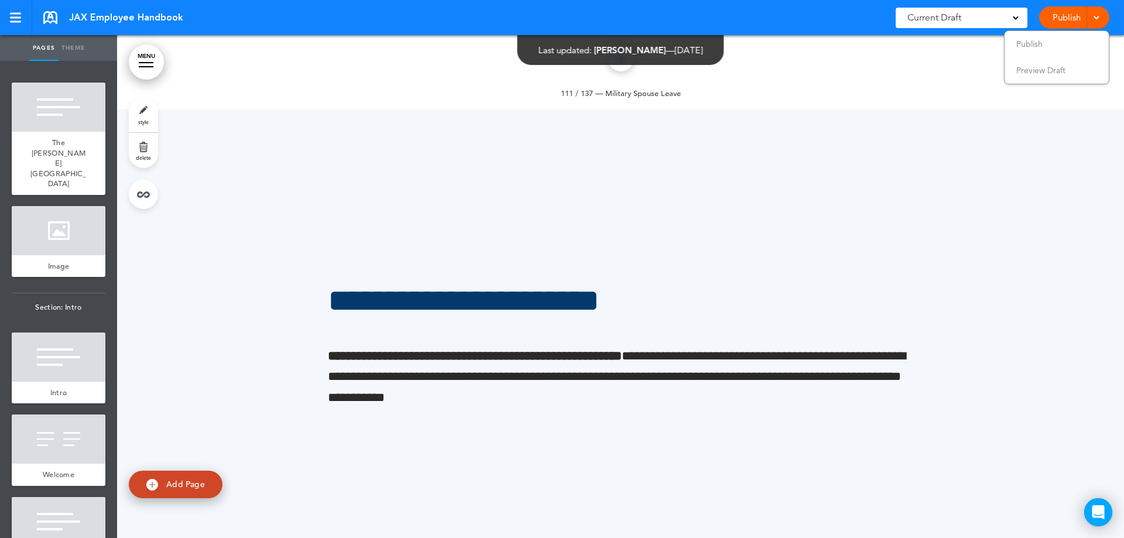
click at [138, 60] on link "MENU" at bounding box center [146, 61] width 35 height 35
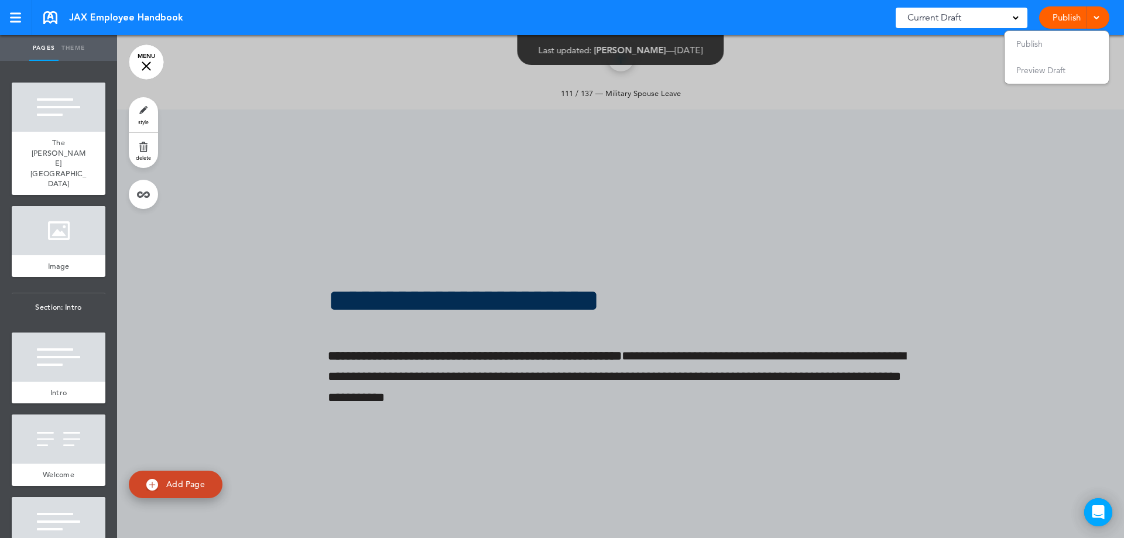
scroll to position [2423, 0]
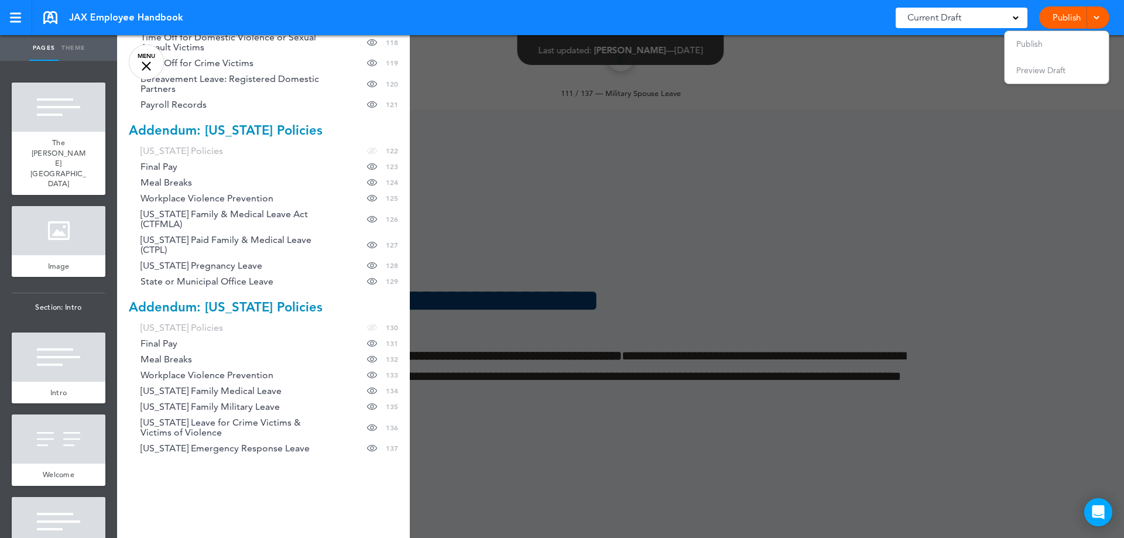
click at [216, 299] on span "Addendum: [US_STATE] Policies" at bounding box center [226, 307] width 194 height 16
click at [187, 299] on span "Addendum: [US_STATE] Policies" at bounding box center [226, 307] width 194 height 16
click at [195, 322] on span "[US_STATE] Policies" at bounding box center [181, 327] width 83 height 10
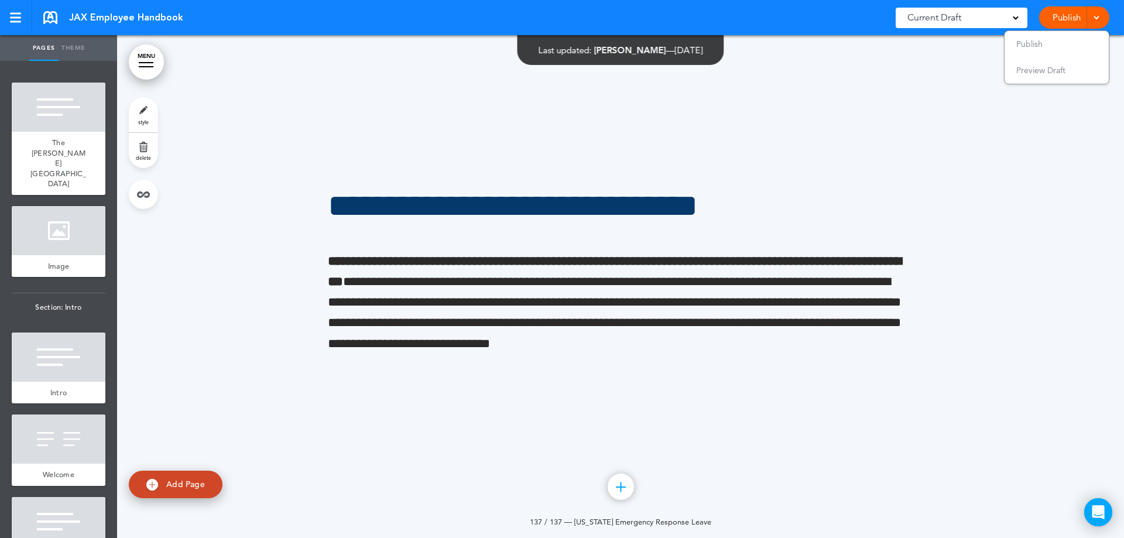
scroll to position [79566, 0]
click at [194, 484] on span "Add Page" at bounding box center [185, 484] width 39 height 11
type input "********"
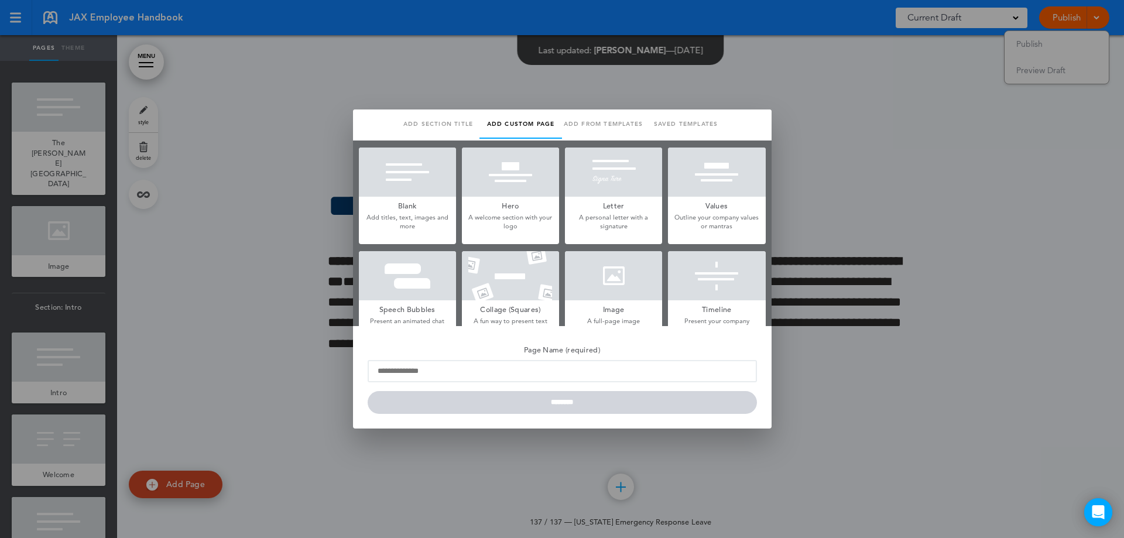
click at [679, 119] on link "Saved templates" at bounding box center [685, 123] width 83 height 29
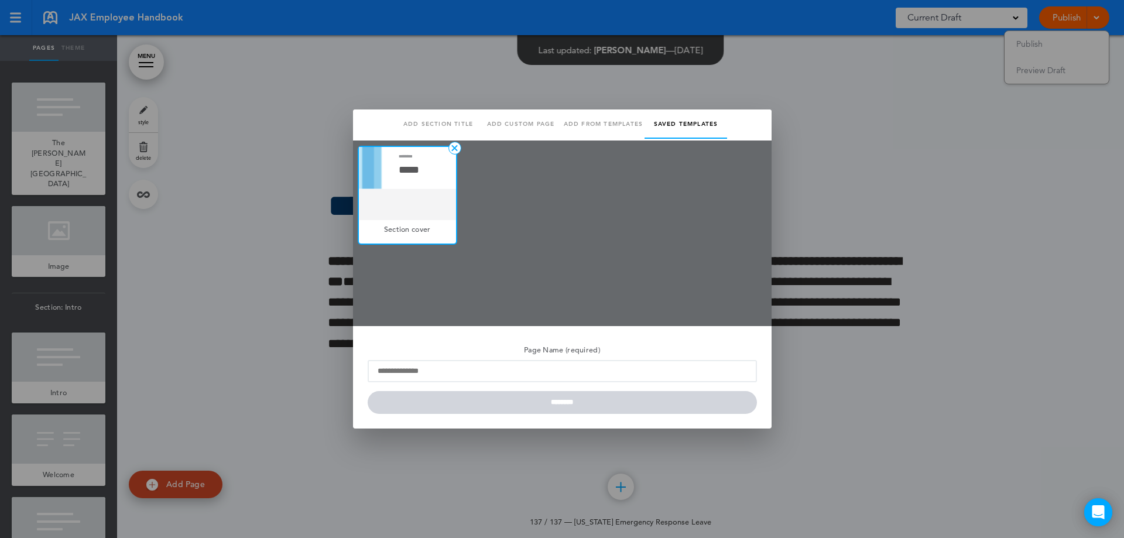
click at [409, 192] on div at bounding box center [407, 183] width 97 height 73
type input "**********"
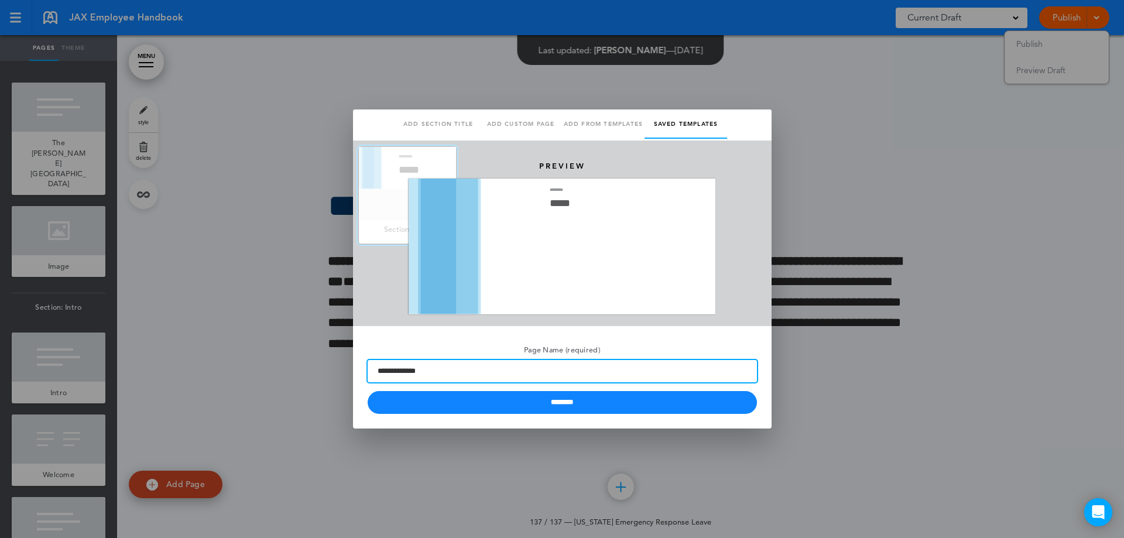
click at [461, 368] on input "**********" at bounding box center [561, 371] width 389 height 22
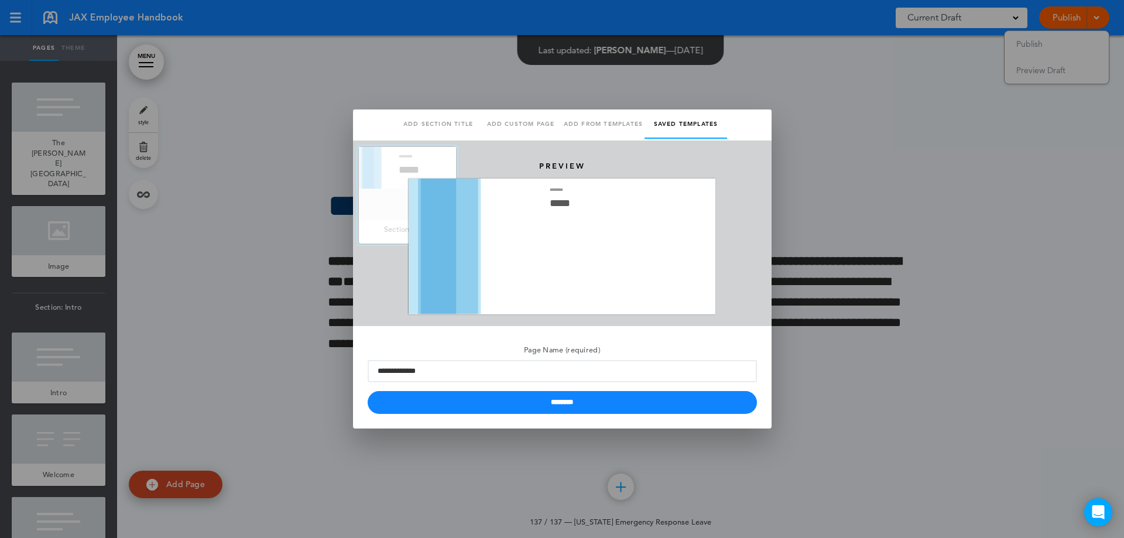
click at [583, 124] on link "Add from templates" at bounding box center [603, 123] width 83 height 29
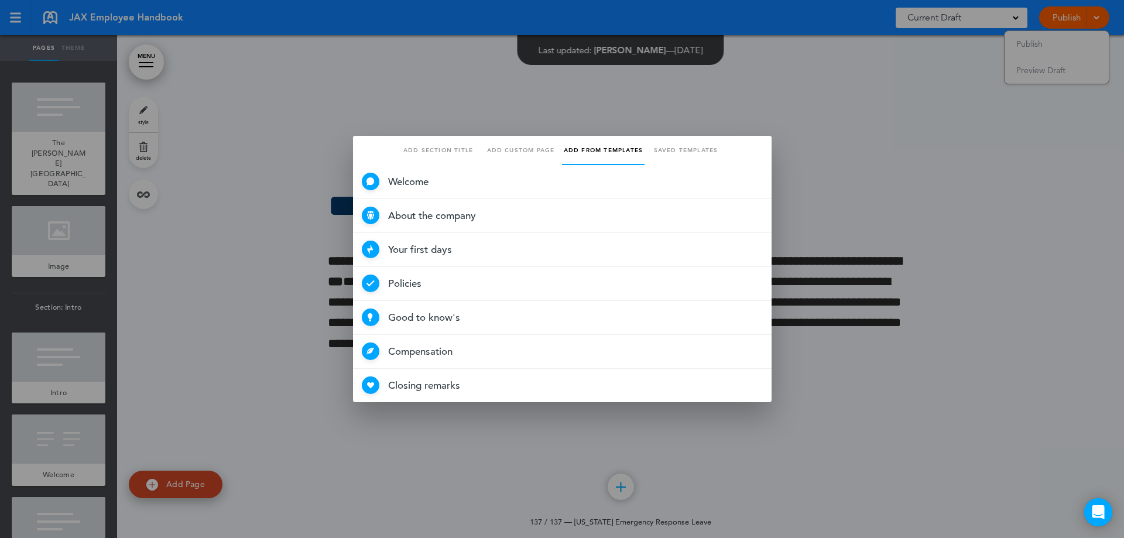
click at [523, 149] on link "Add custom page" at bounding box center [520, 150] width 83 height 29
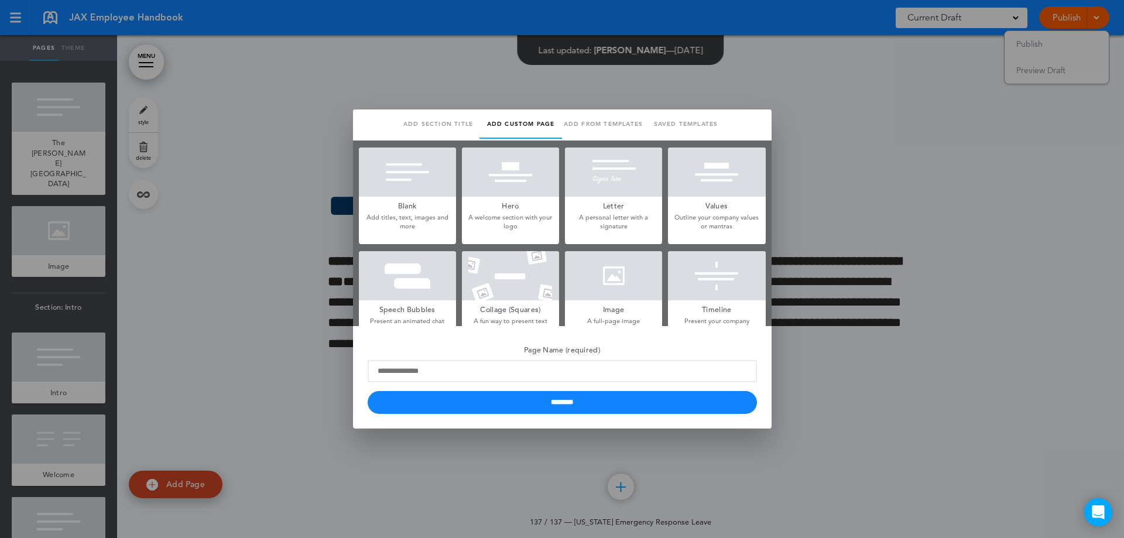
click at [441, 122] on link "Add section title" at bounding box center [438, 123] width 83 height 29
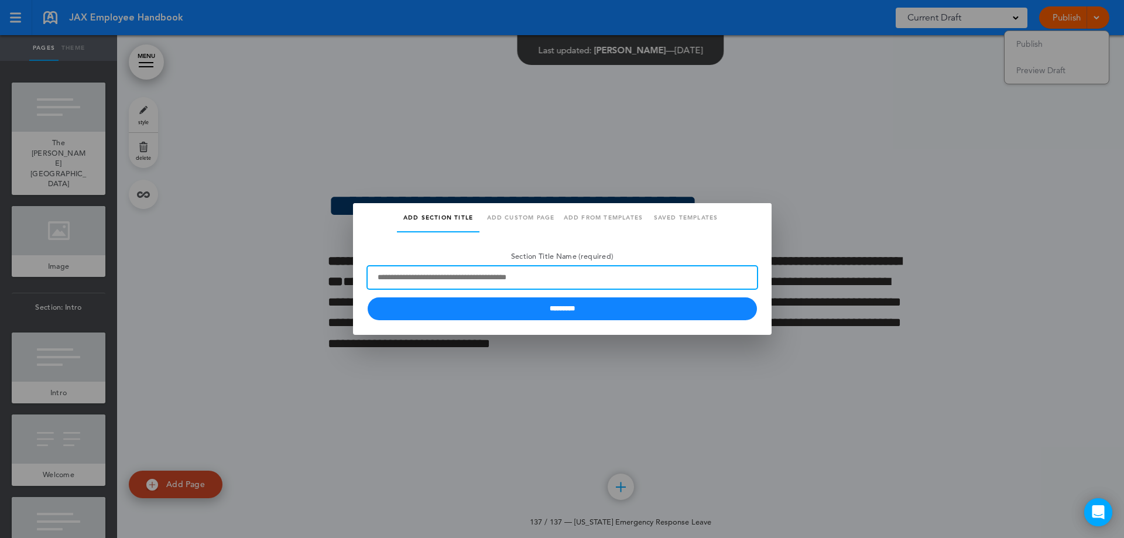
click at [473, 274] on input "Section Title Name (required)" at bounding box center [561, 277] width 389 height 22
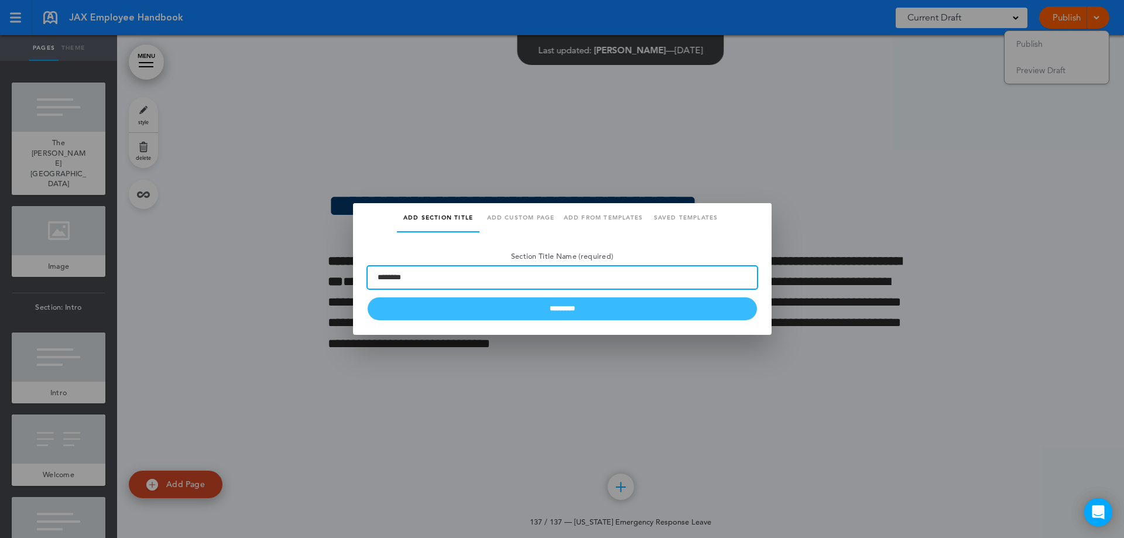
type input "********"
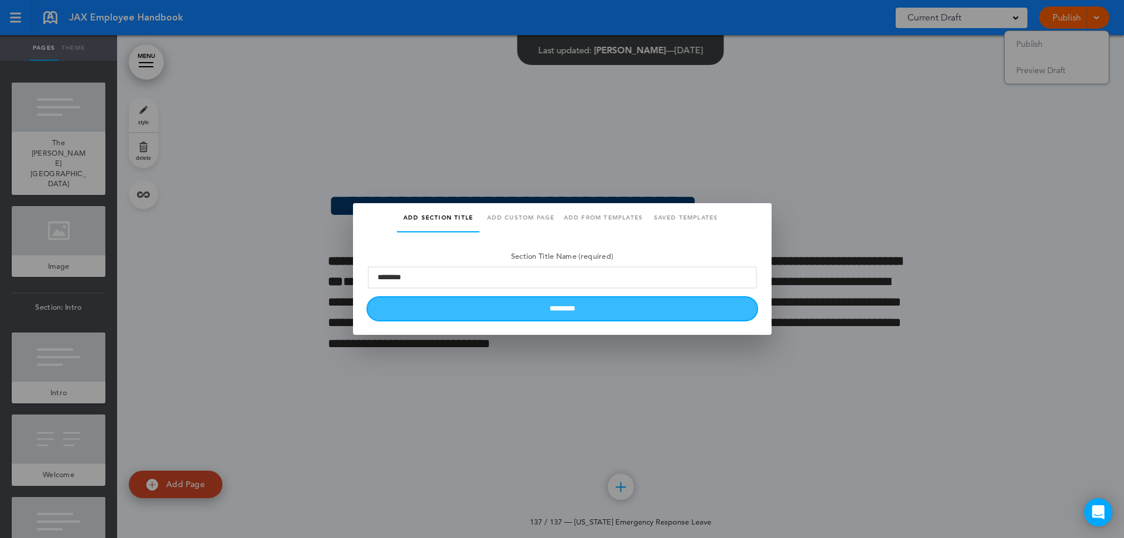
click at [561, 307] on input "*********" at bounding box center [561, 308] width 389 height 23
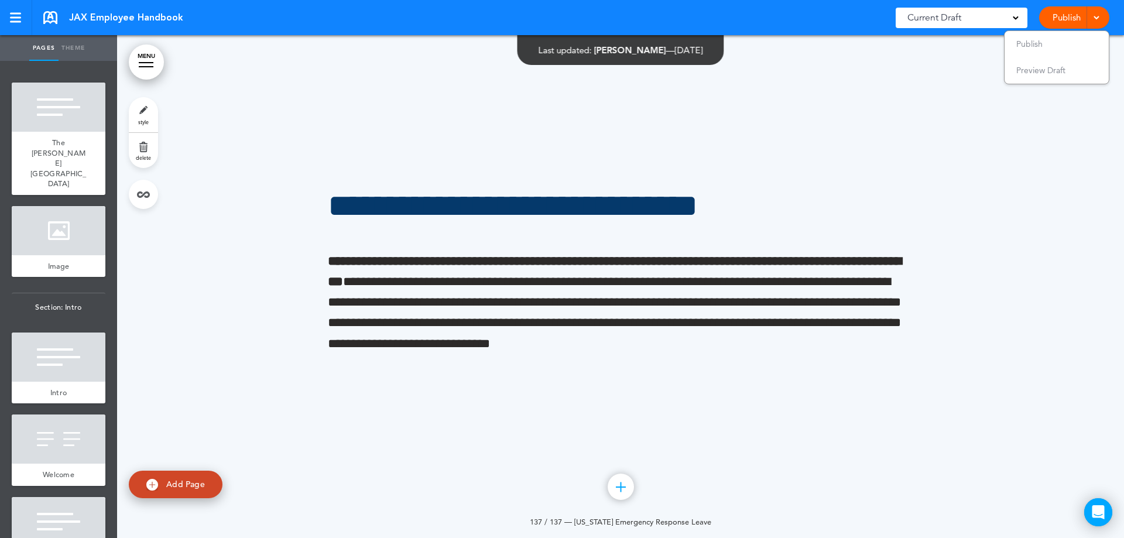
scroll to position [79566, 0]
click at [191, 479] on link "Add Page" at bounding box center [176, 484] width 94 height 28
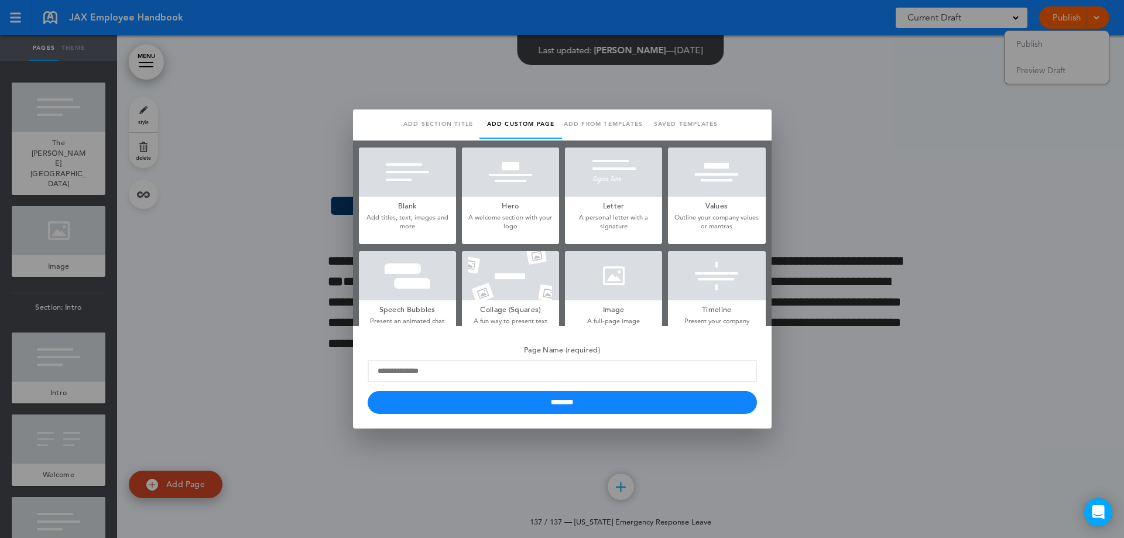
click at [722, 469] on div at bounding box center [562, 269] width 1124 height 538
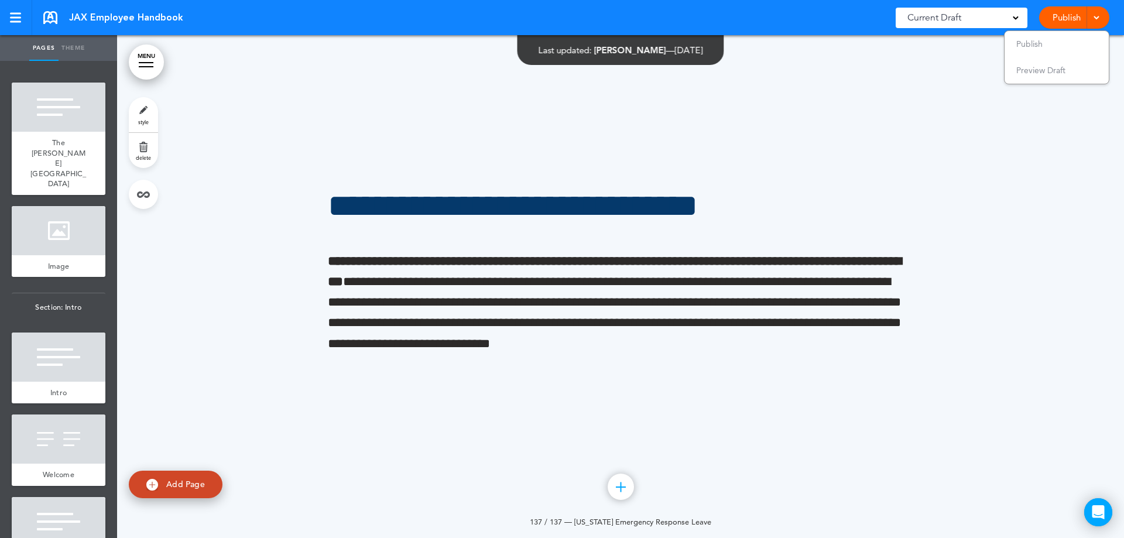
click at [621, 489] on div at bounding box center [620, 486] width 26 height 26
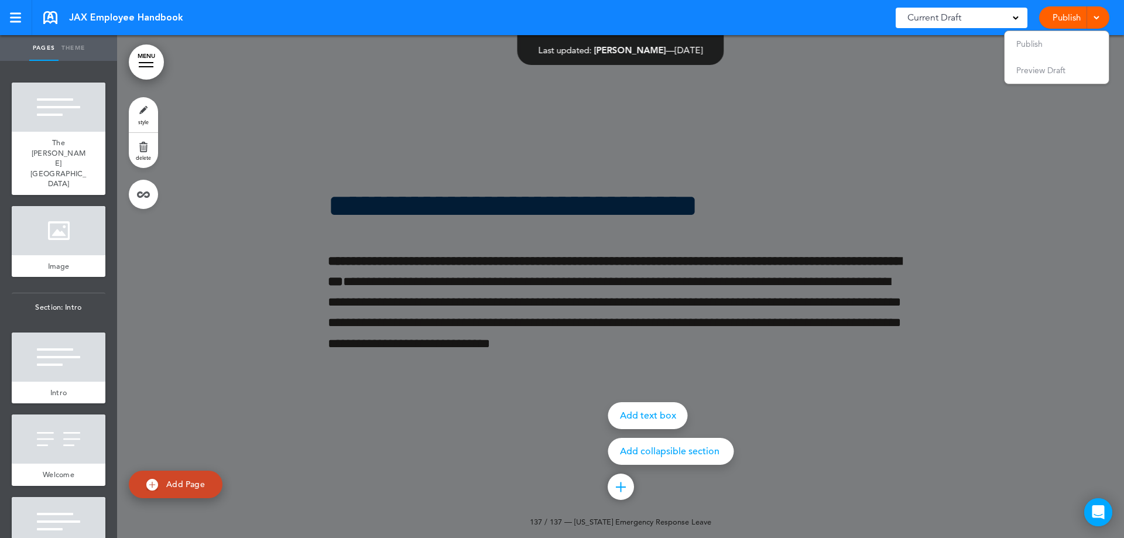
click at [827, 438] on div at bounding box center [679, 269] width 1124 height 538
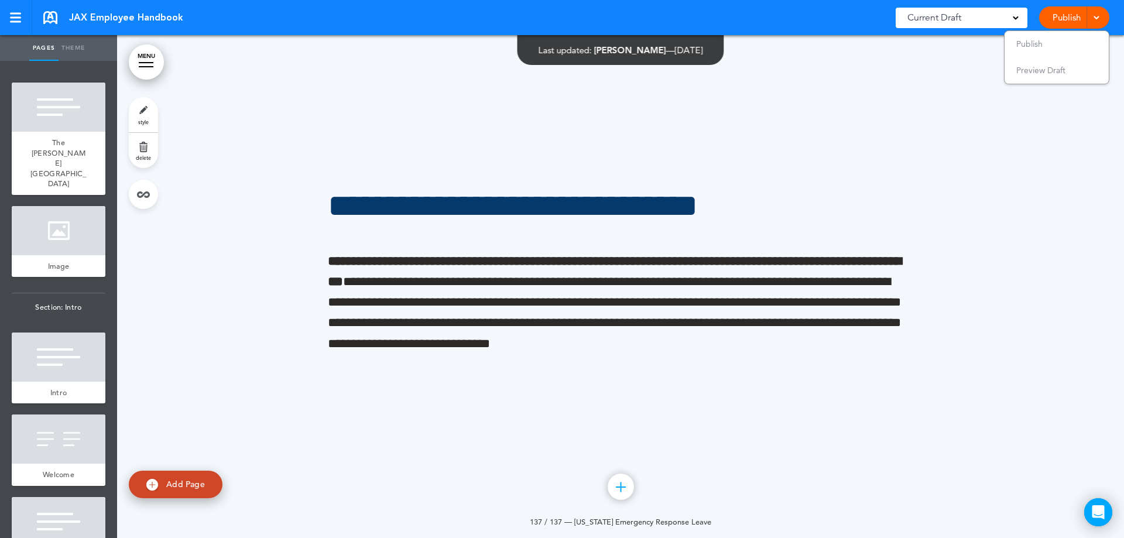
click at [191, 477] on link "Add Page" at bounding box center [176, 484] width 94 height 28
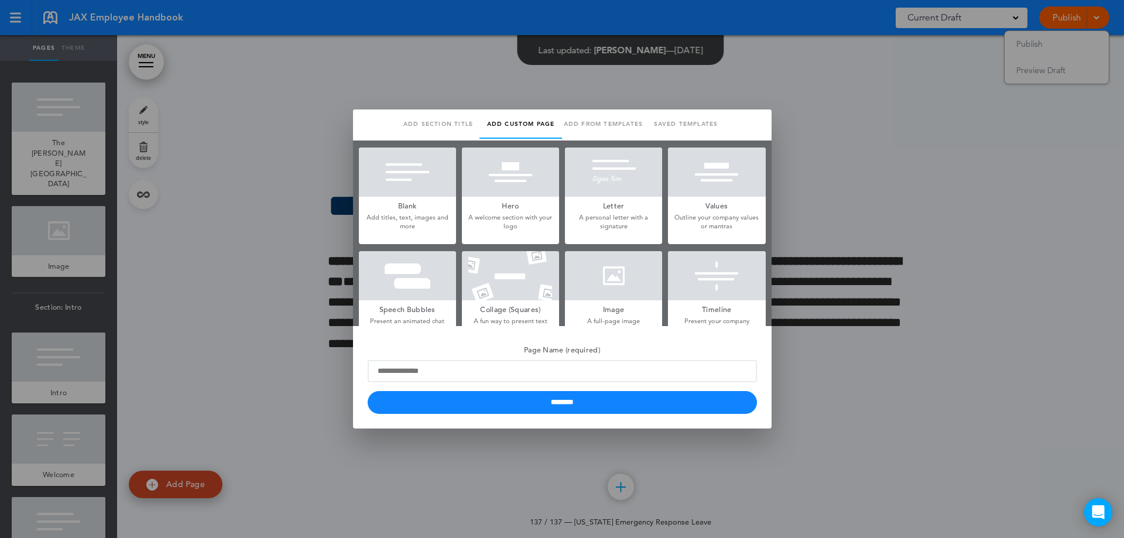
click at [673, 124] on link "Saved templates" at bounding box center [685, 123] width 83 height 29
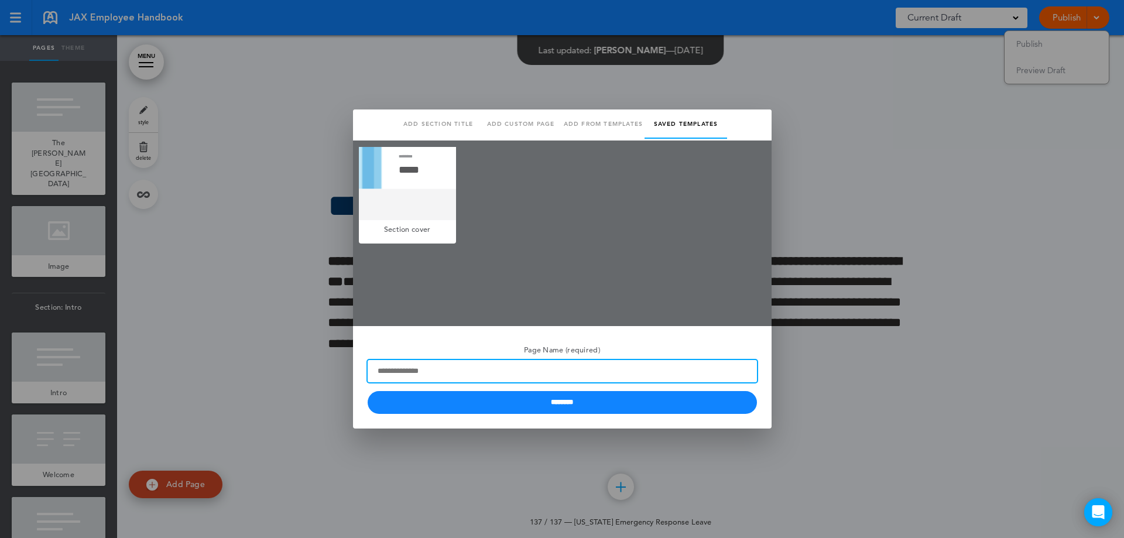
click at [487, 371] on input "Page Name (required)" at bounding box center [561, 371] width 389 height 22
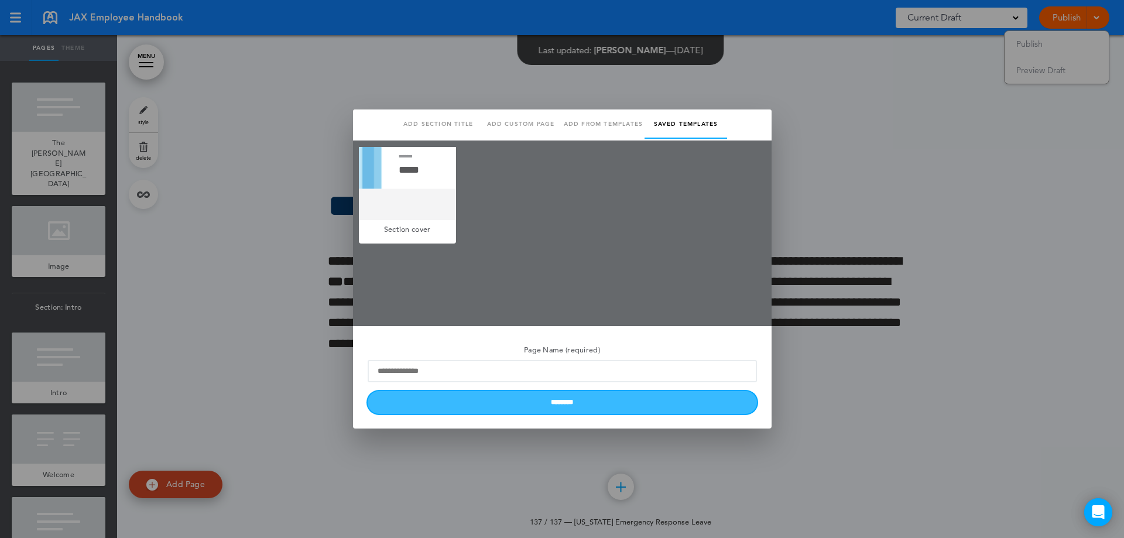
click at [554, 405] on input "********" at bounding box center [561, 402] width 389 height 23
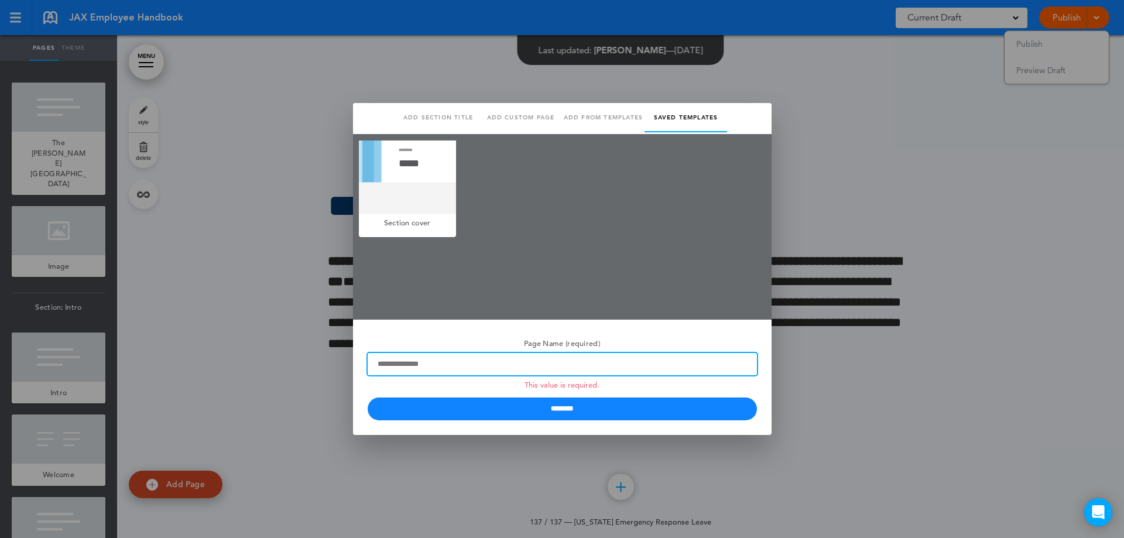
click at [505, 367] on input "Page Name (required) This value is required." at bounding box center [561, 364] width 389 height 22
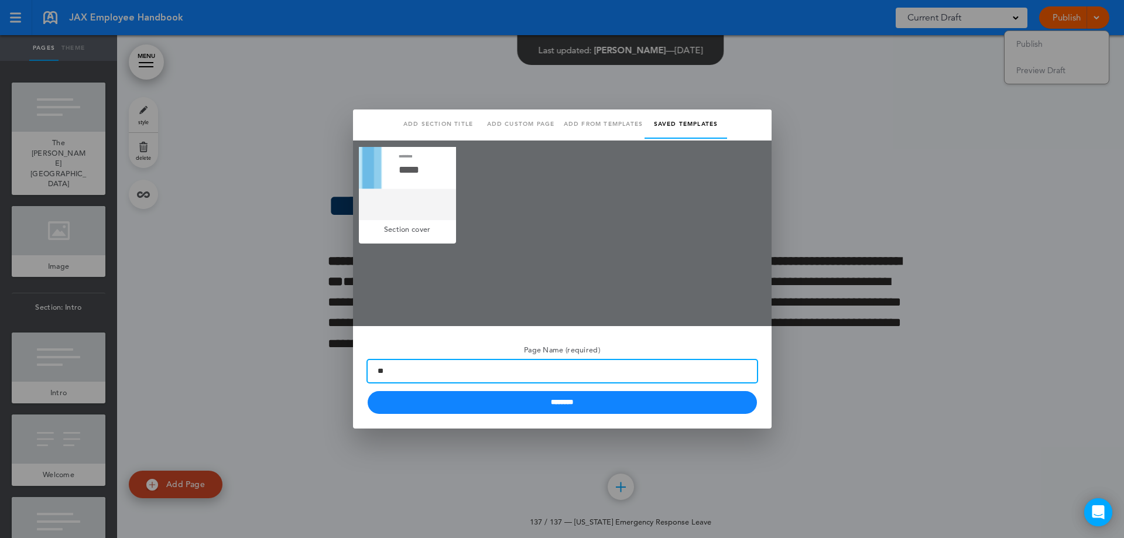
type input "*"
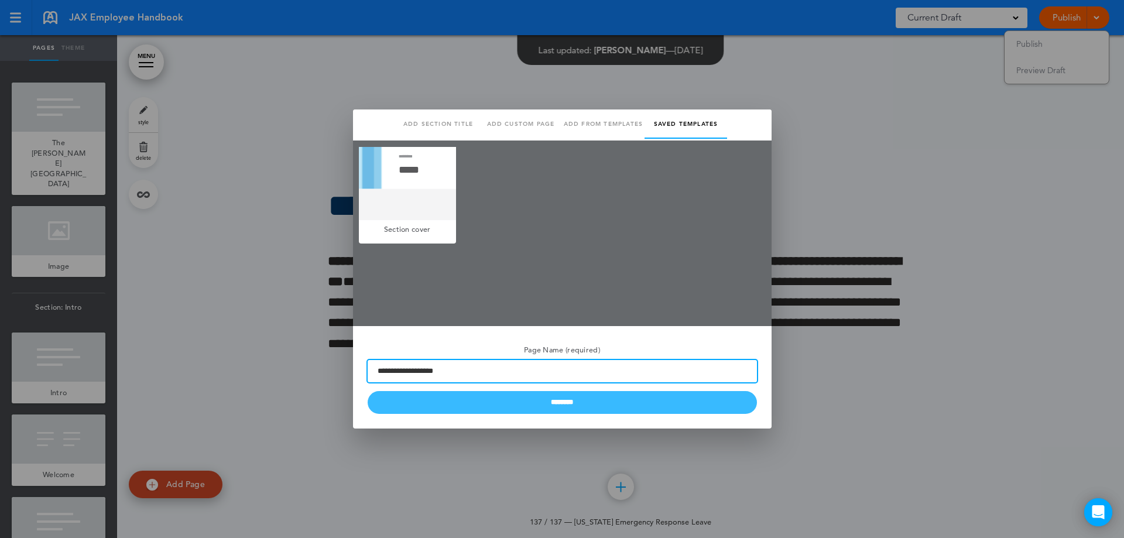
type input "**********"
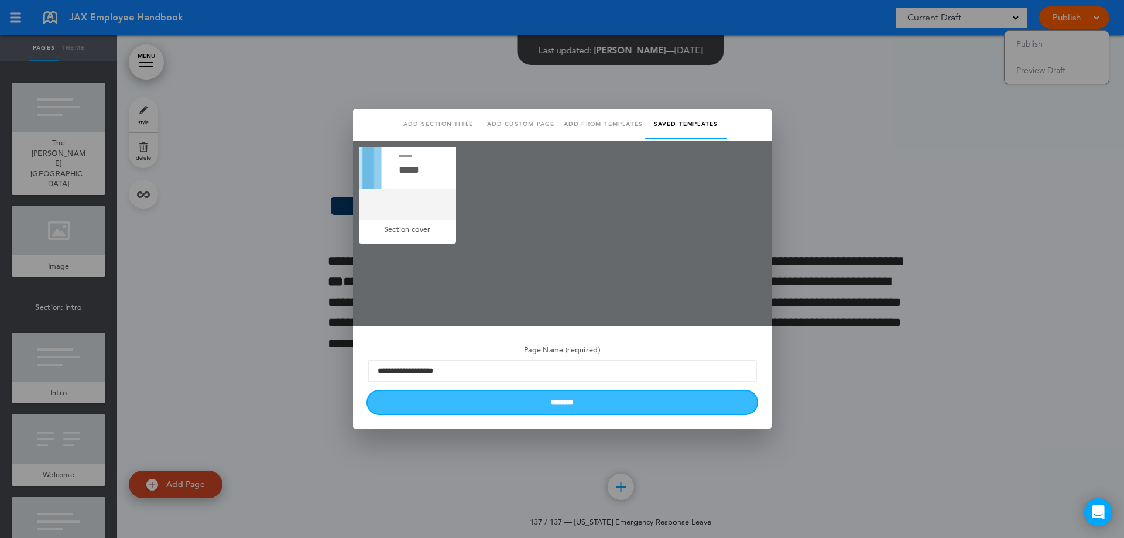
click at [570, 405] on input "********" at bounding box center [561, 402] width 389 height 23
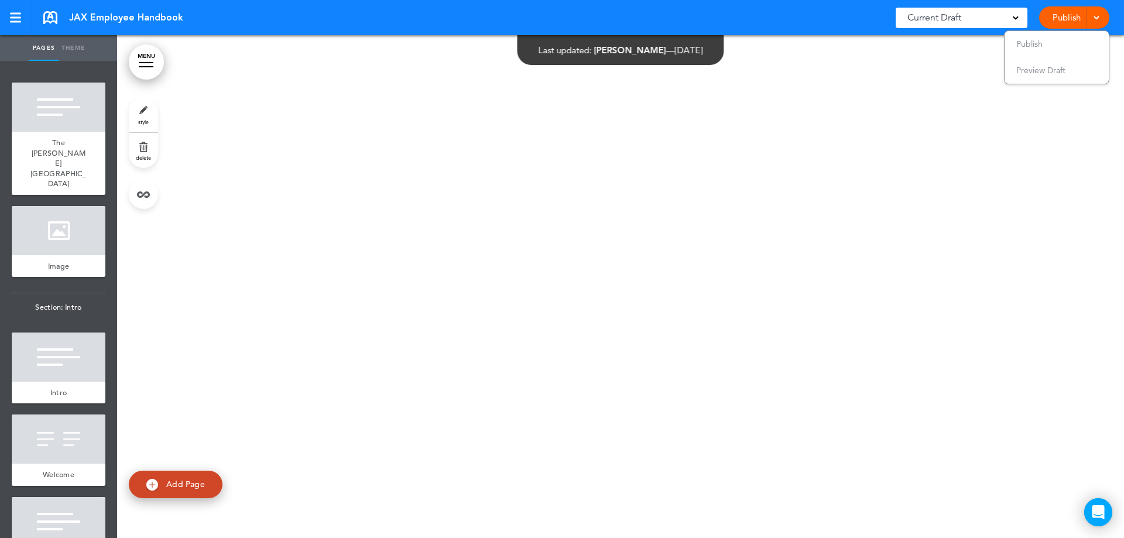
scroll to position [79893, 0]
click at [520, 359] on div "undefined" at bounding box center [620, 286] width 1007 height 503
click at [448, 344] on div "undefined" at bounding box center [620, 286] width 1007 height 503
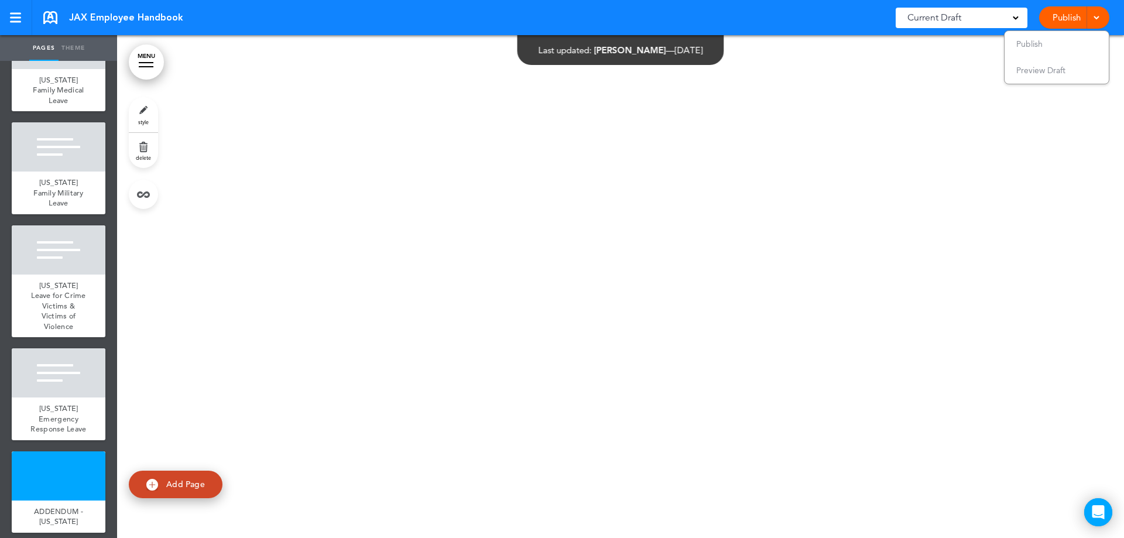
scroll to position [13126, 0]
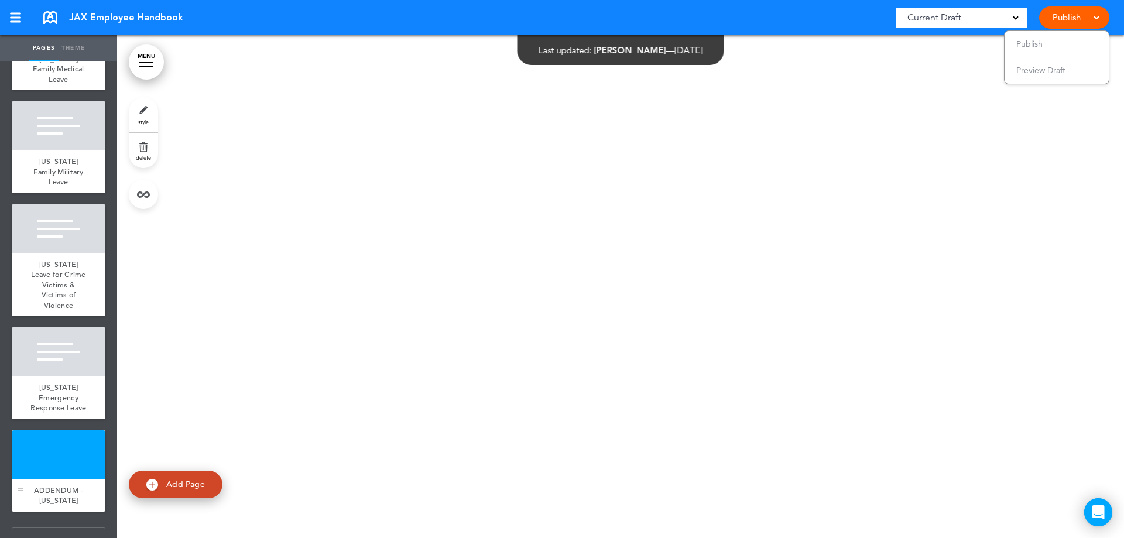
click at [71, 485] on span "ADDENDUM - [US_STATE]" at bounding box center [58, 495] width 49 height 20
click at [61, 528] on span "[US_STATE]" at bounding box center [59, 542] width 94 height 28
click at [62, 430] on div at bounding box center [59, 454] width 94 height 49
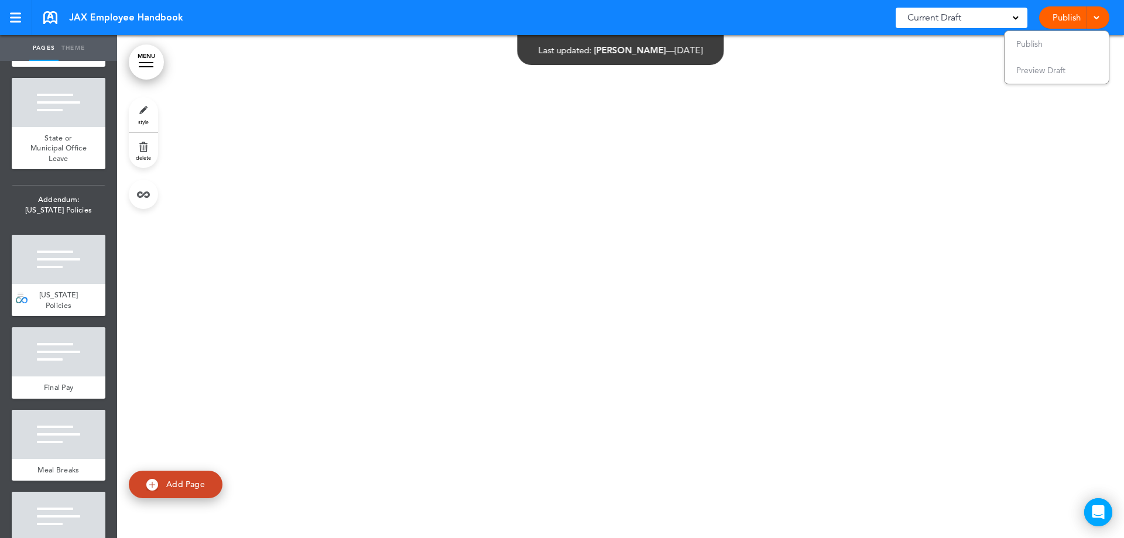
scroll to position [12529, 0]
click at [53, 219] on span "Addendum: [US_STATE] Policies" at bounding box center [59, 206] width 94 height 38
click at [97, 207] on link at bounding box center [96, 195] width 23 height 23
type input "**********"
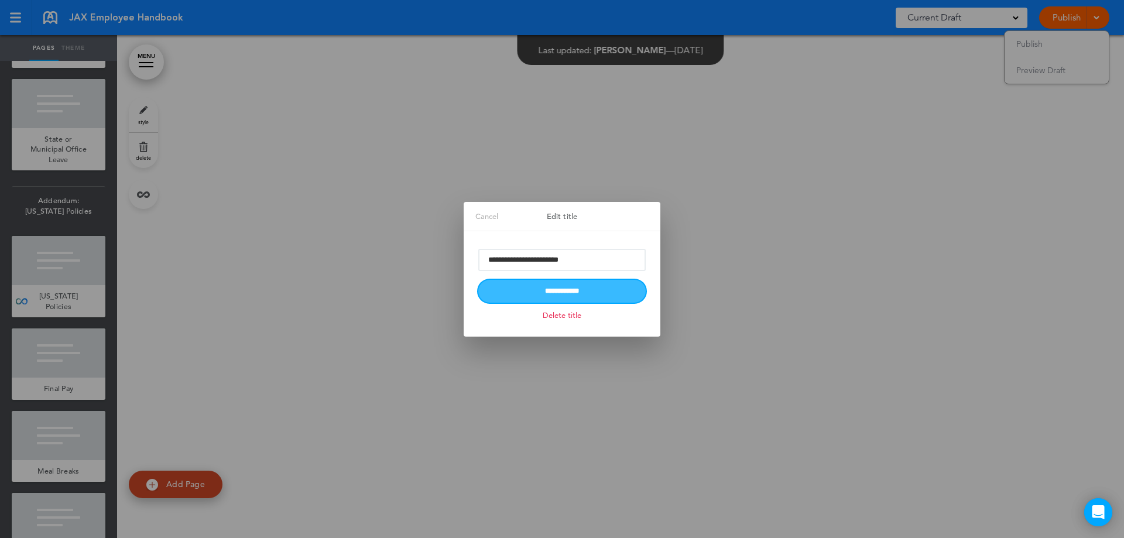
click at [568, 290] on input "**********" at bounding box center [561, 291] width 167 height 23
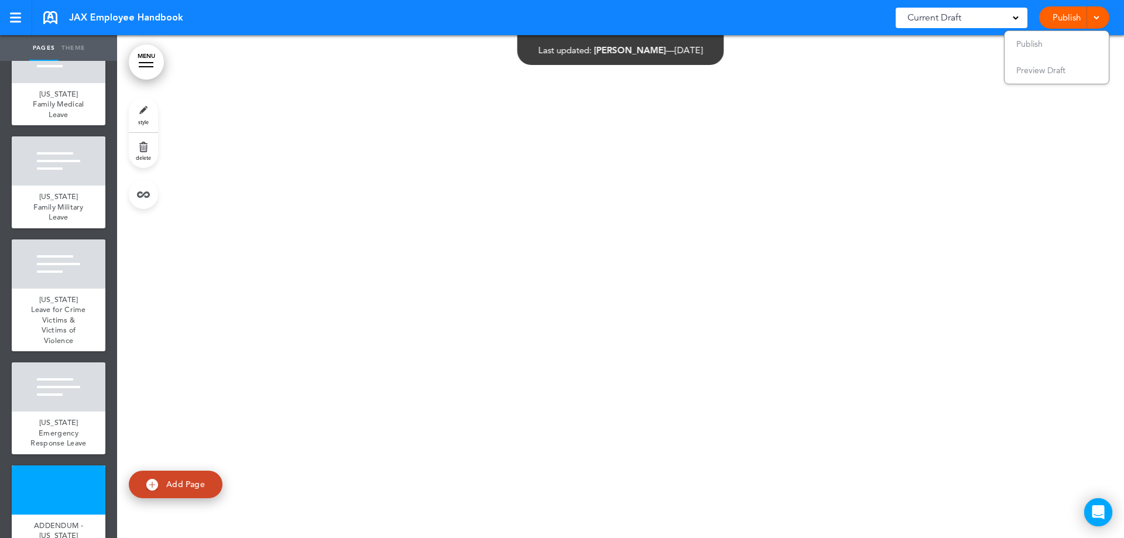
scroll to position [13126, 0]
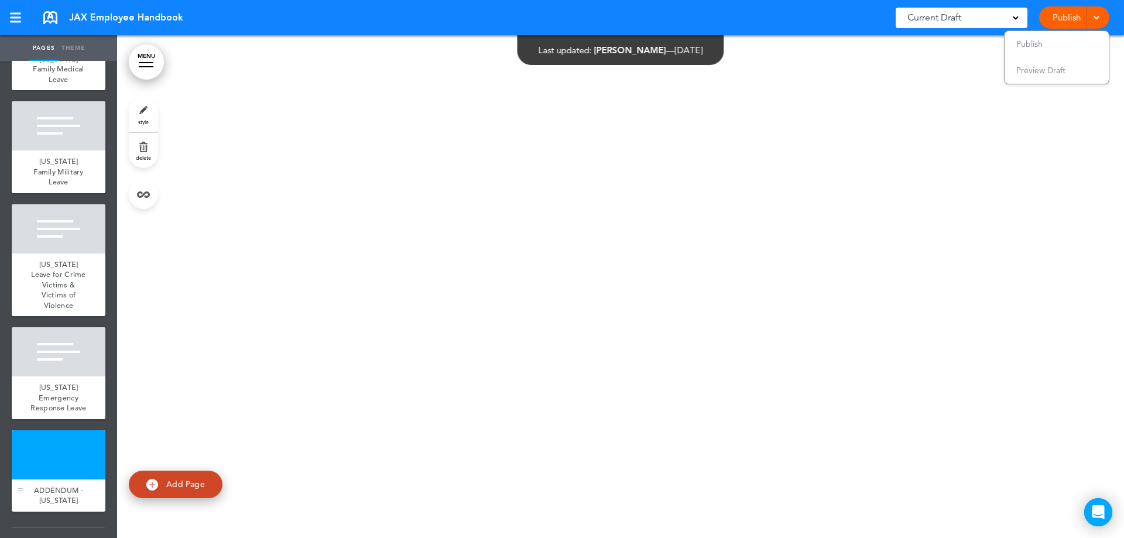
click at [80, 485] on span "ADDENDUM - [US_STATE]" at bounding box center [58, 495] width 49 height 20
click at [64, 485] on span "ADDENDUM - [US_STATE]" at bounding box center [58, 495] width 49 height 20
click at [48, 430] on div at bounding box center [59, 454] width 94 height 49
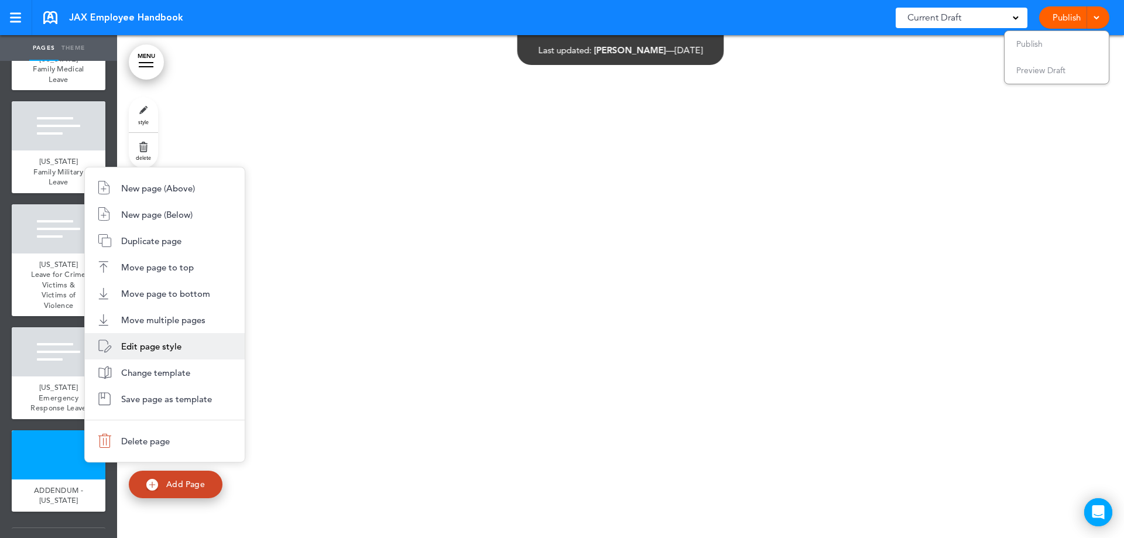
click at [152, 348] on span "Edit page style" at bounding box center [151, 346] width 60 height 11
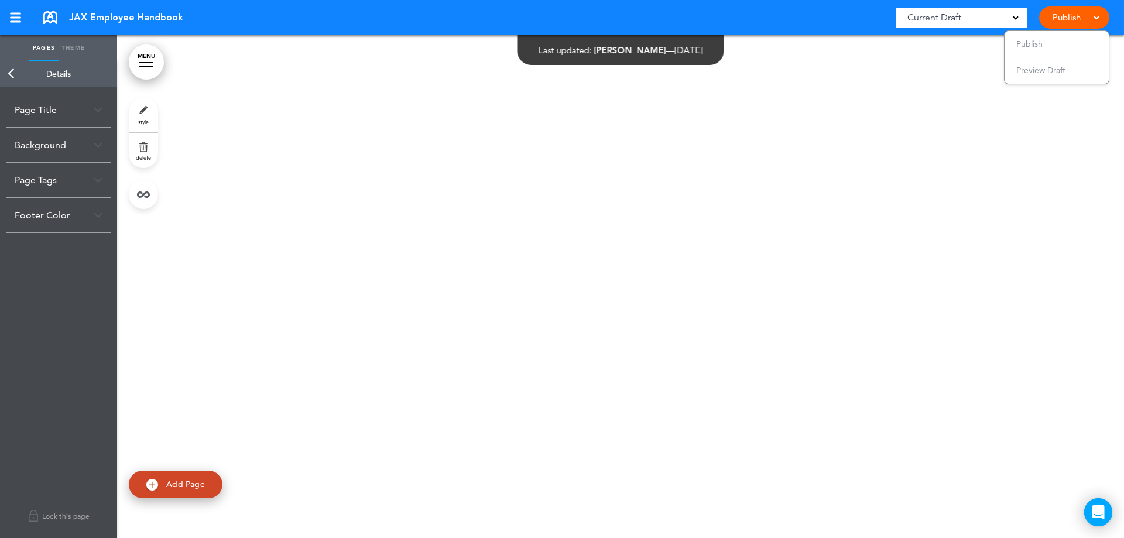
click at [135, 115] on link "style" at bounding box center [143, 114] width 29 height 35
click at [49, 114] on div "Page Title" at bounding box center [58, 109] width 105 height 35
click at [12, 73] on link "Back" at bounding box center [11, 74] width 23 height 26
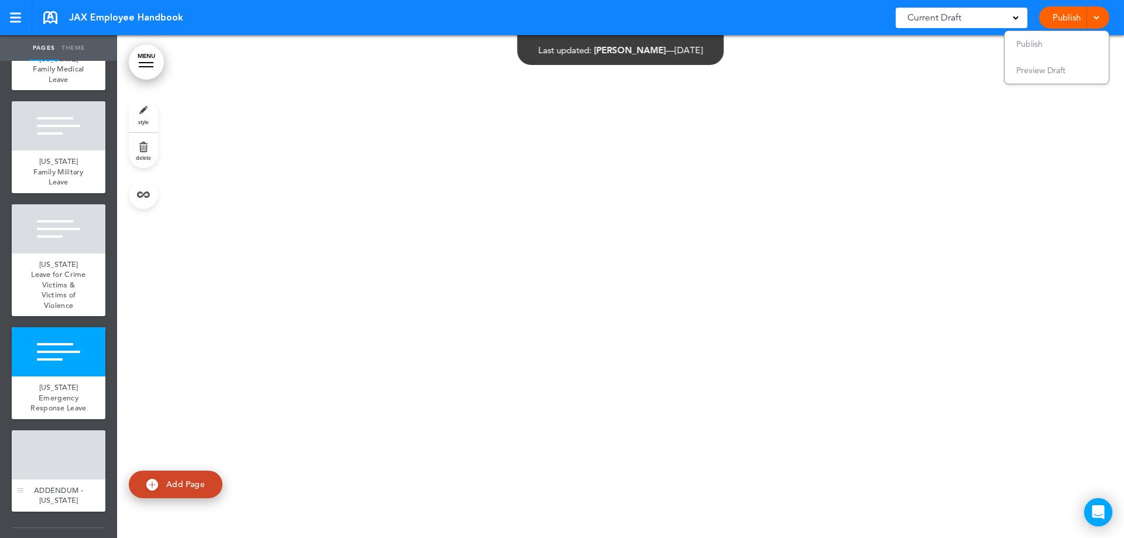
click at [63, 430] on div at bounding box center [59, 454] width 94 height 49
click at [65, 528] on span "[US_STATE]" at bounding box center [59, 542] width 94 height 28
click at [95, 525] on link at bounding box center [96, 536] width 23 height 23
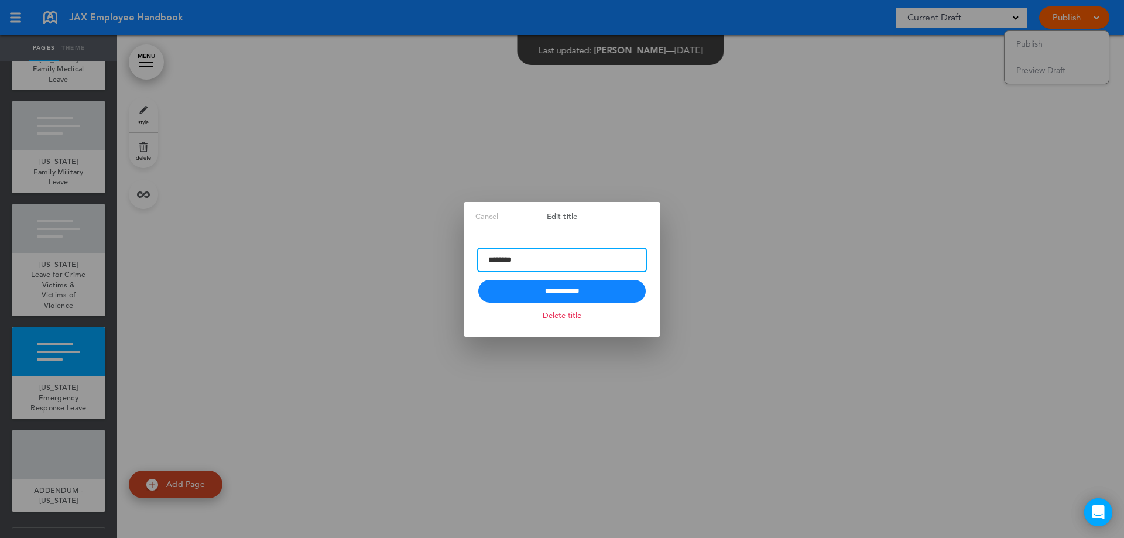
click at [478, 259] on input "********" at bounding box center [561, 260] width 167 height 22
click at [580, 259] on input "**********" at bounding box center [561, 260] width 167 height 22
type input "**********"
click at [584, 289] on input "**********" at bounding box center [561, 291] width 167 height 23
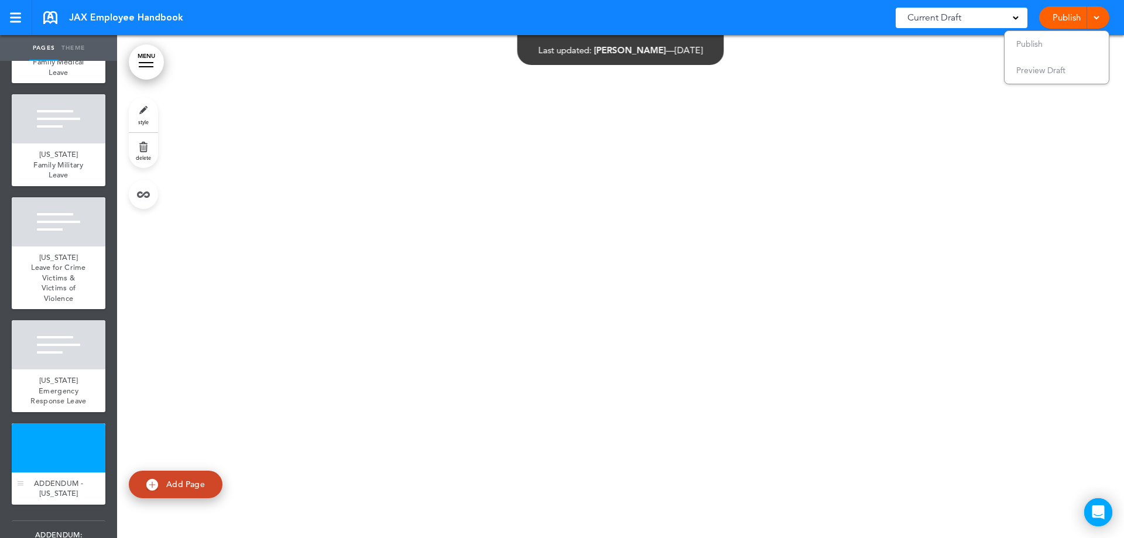
scroll to position [13136, 0]
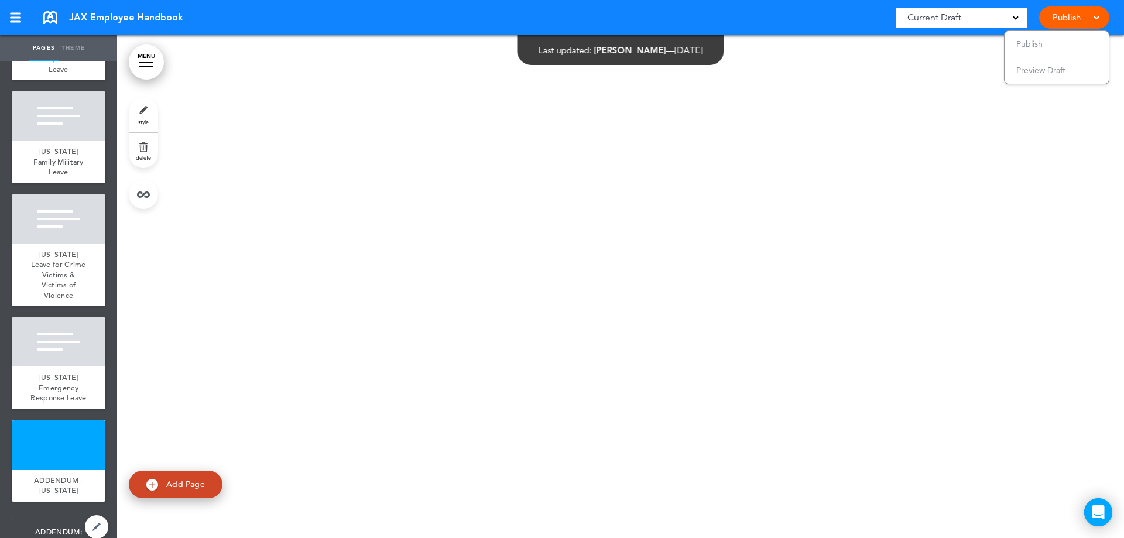
click at [63, 518] on span "ADDENDUM: [US_STATE] Policies" at bounding box center [59, 537] width 94 height 38
click at [92, 515] on link at bounding box center [96, 526] width 23 height 23
type input "**********"
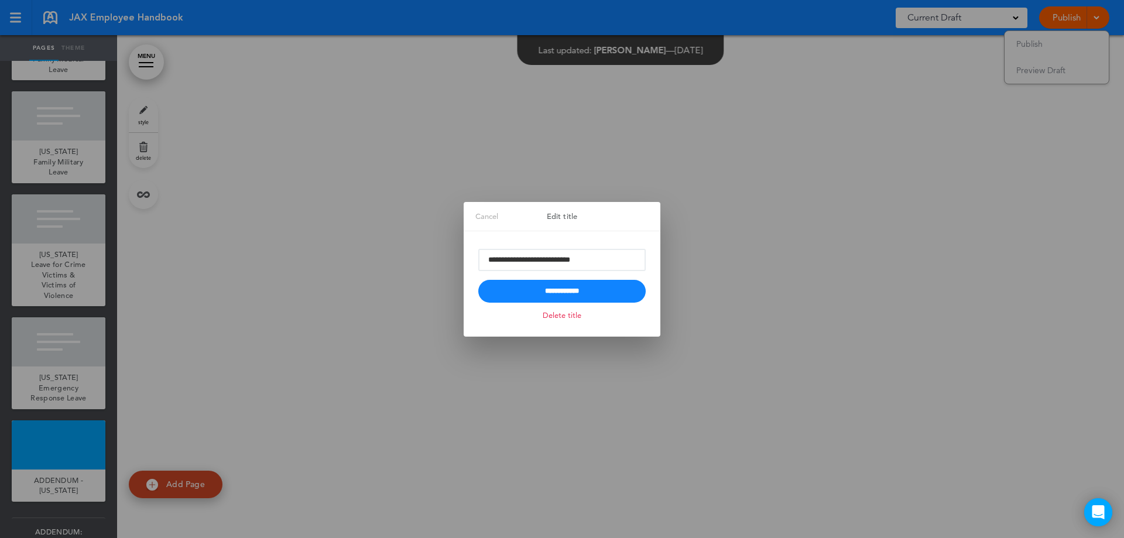
click at [814, 336] on div at bounding box center [562, 269] width 1124 height 538
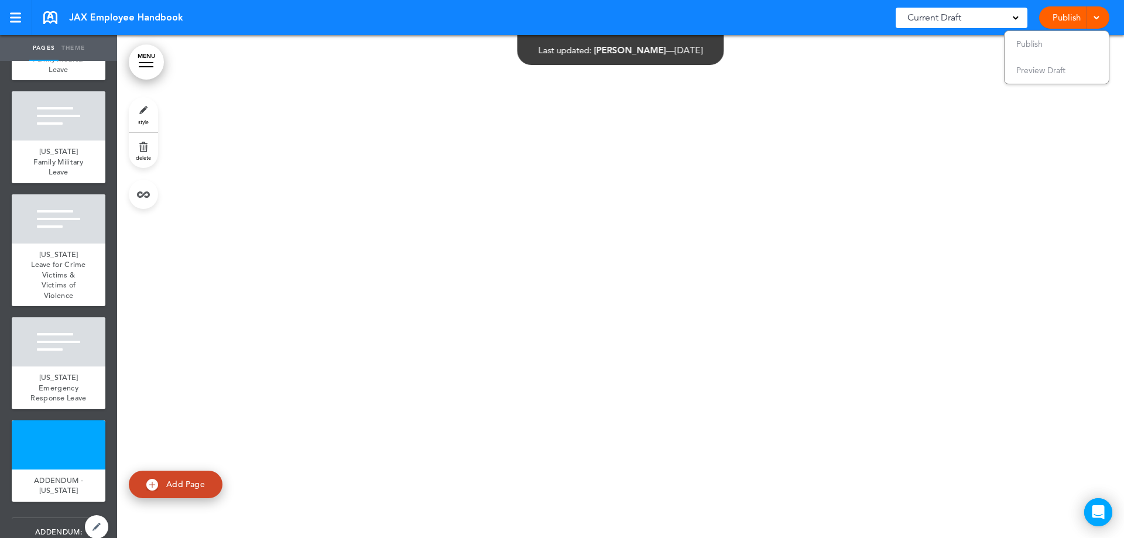
click at [70, 518] on span "ADDENDUM: [US_STATE] Policies" at bounding box center [59, 537] width 94 height 38
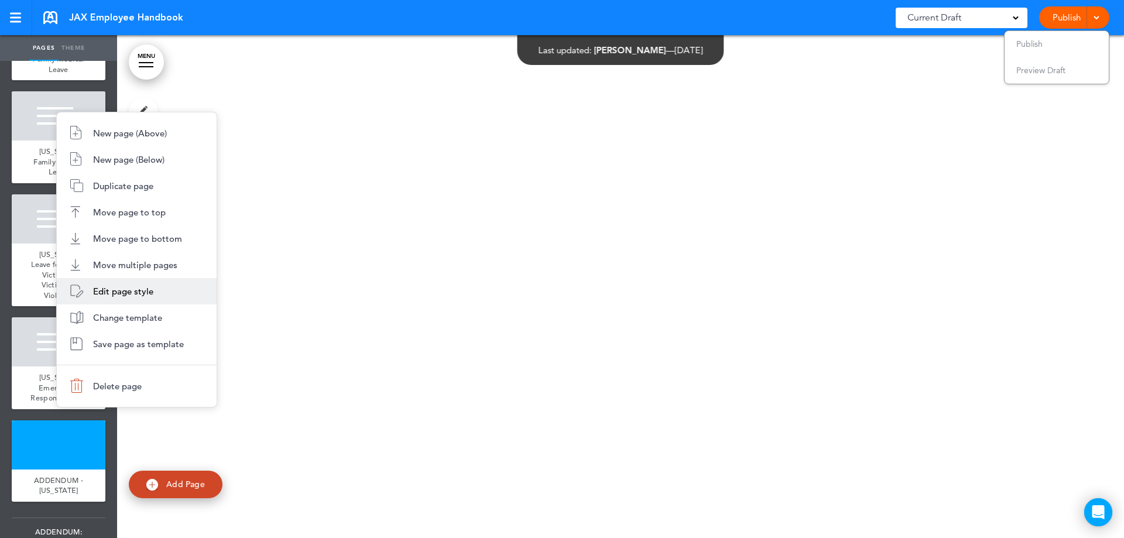
click at [150, 292] on span "Edit page style" at bounding box center [123, 291] width 60 height 11
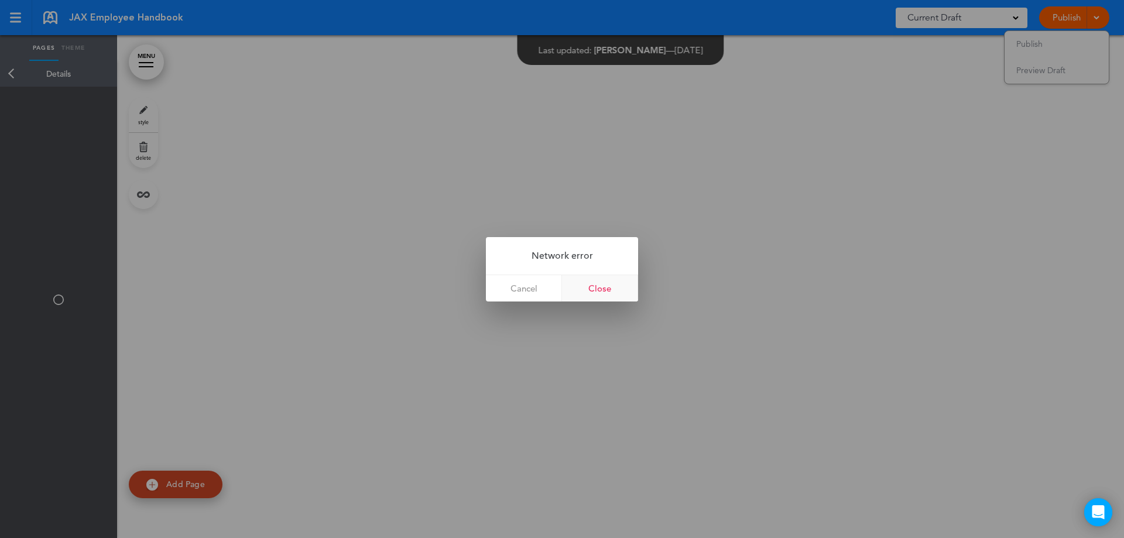
click at [593, 289] on link "Close" at bounding box center [600, 288] width 76 height 26
